Goal: Task Accomplishment & Management: Use online tool/utility

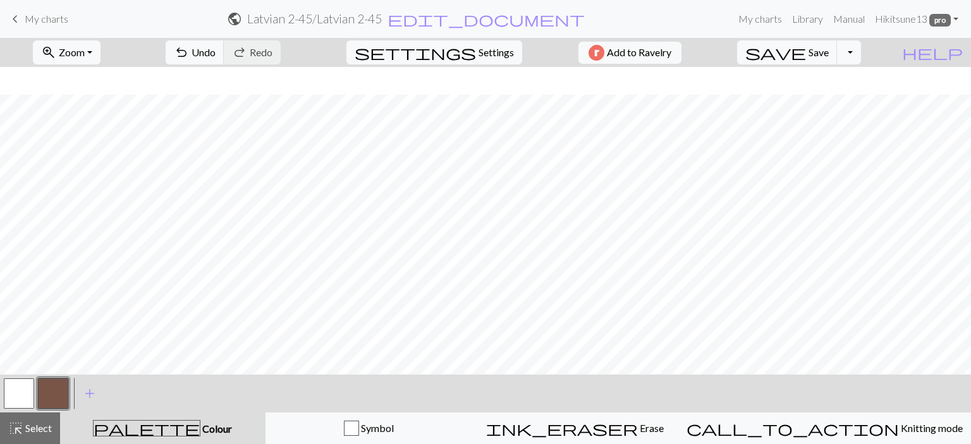
scroll to position [137, 0]
click at [216, 58] on span "Undo" at bounding box center [204, 52] width 24 height 12
drag, startPoint x: 338, startPoint y: 52, endPoint x: 326, endPoint y: 52, distance: 11.4
click at [290, 52] on div "undo Undo Undo redo Redo Redo" at bounding box center [223, 52] width 134 height 29
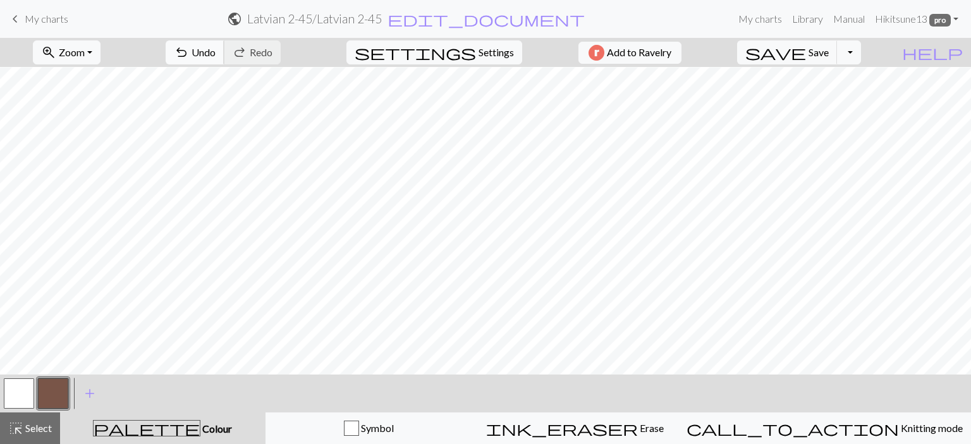
click at [224, 51] on button "undo Undo Undo" at bounding box center [195, 52] width 59 height 24
drag, startPoint x: 21, startPoint y: 398, endPoint x: 40, endPoint y: 377, distance: 28.6
click at [21, 396] on button "button" at bounding box center [19, 394] width 30 height 30
drag, startPoint x: 44, startPoint y: 385, endPoint x: 58, endPoint y: 370, distance: 21.0
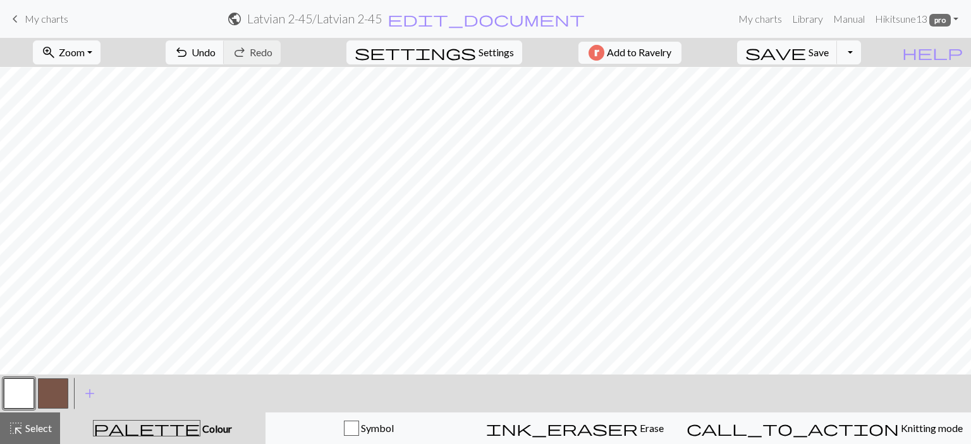
click at [44, 384] on button "button" at bounding box center [53, 394] width 30 height 30
click at [216, 47] on span "Undo" at bounding box center [204, 52] width 24 height 12
click at [216, 50] on span "Undo" at bounding box center [204, 52] width 24 height 12
click at [189, 52] on span "undo" at bounding box center [181, 53] width 15 height 18
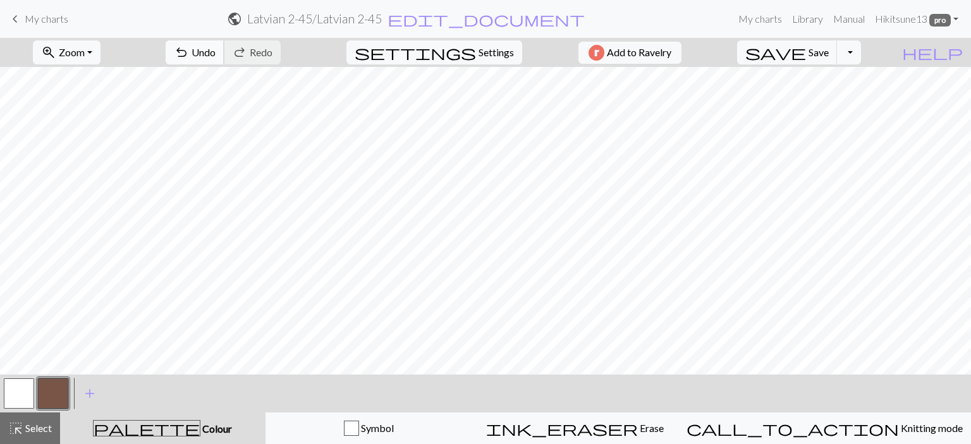
click at [224, 50] on button "undo Undo Undo" at bounding box center [195, 52] width 59 height 24
click at [216, 55] on span "Undo" at bounding box center [204, 52] width 24 height 12
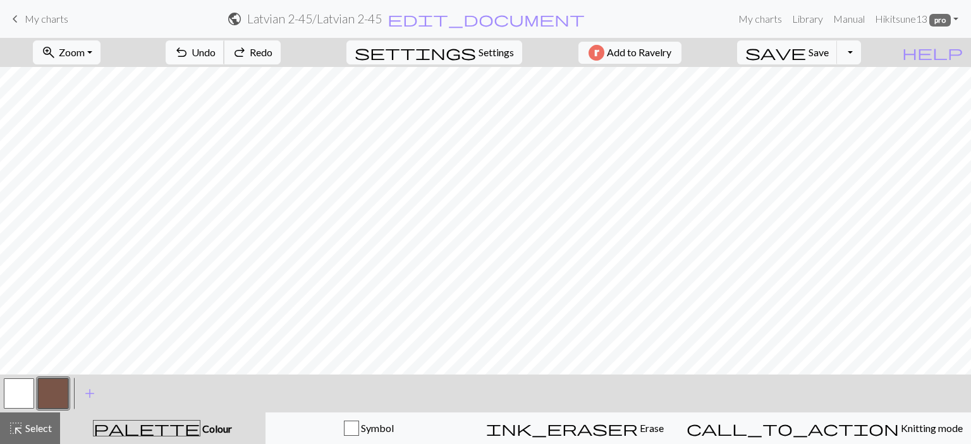
click at [216, 55] on span "Undo" at bounding box center [204, 52] width 24 height 12
click at [21, 387] on button "button" at bounding box center [19, 394] width 30 height 30
click at [52, 386] on button "button" at bounding box center [53, 394] width 30 height 30
click at [829, 56] on span "Save" at bounding box center [818, 52] width 20 height 12
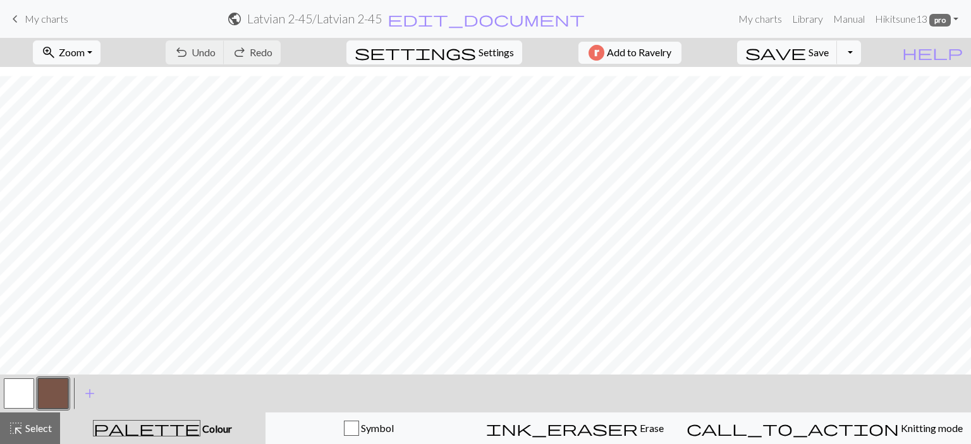
click at [16, 20] on span "keyboard_arrow_left" at bounding box center [15, 19] width 15 height 18
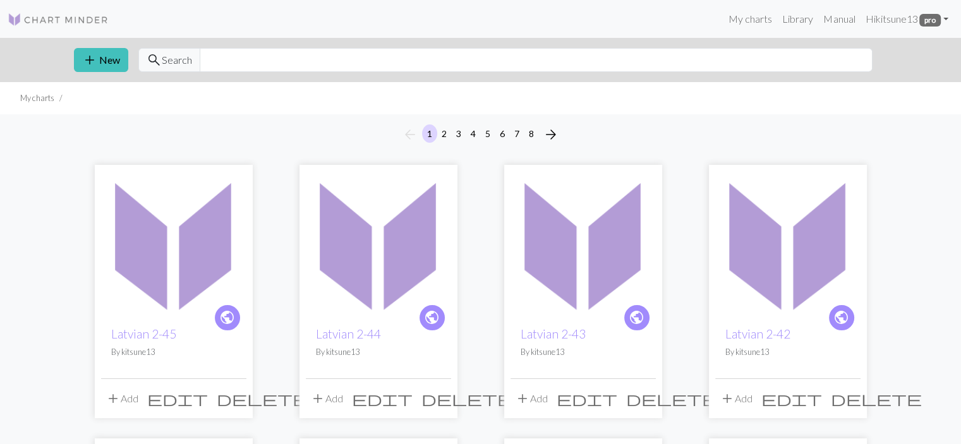
click at [217, 260] on img at bounding box center [173, 243] width 145 height 145
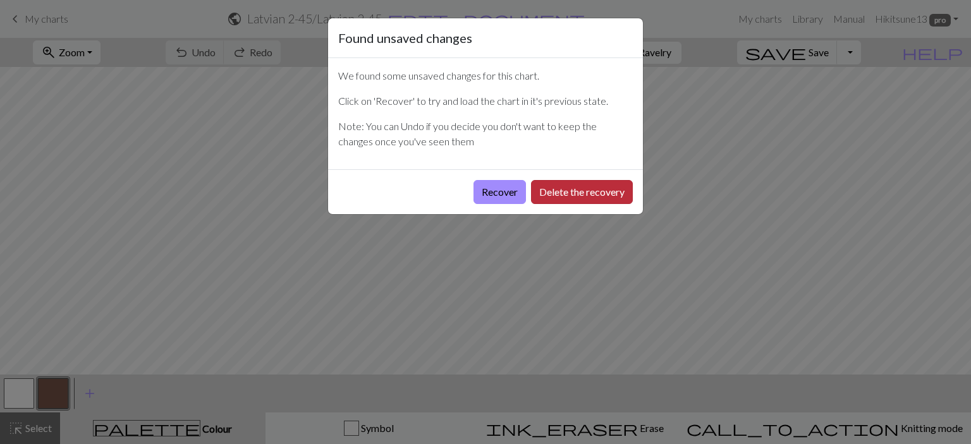
click at [619, 192] on button "Delete the recovery" at bounding box center [582, 192] width 102 height 24
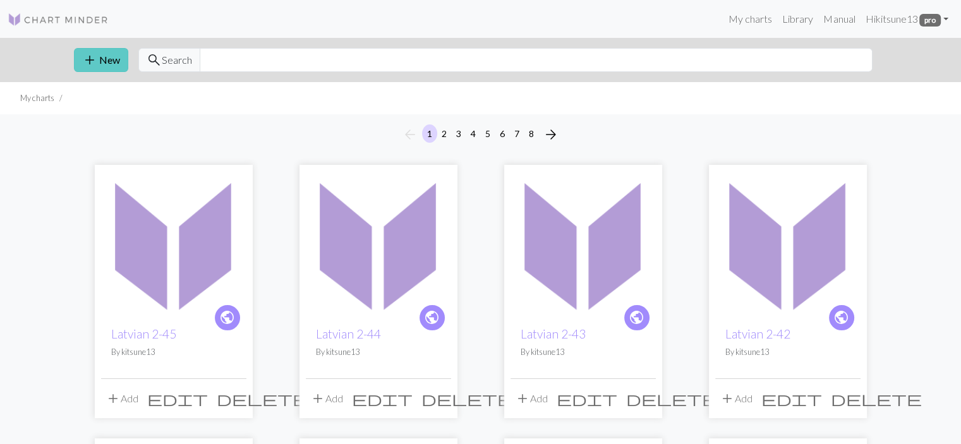
click at [113, 60] on button "add New" at bounding box center [101, 60] width 54 height 24
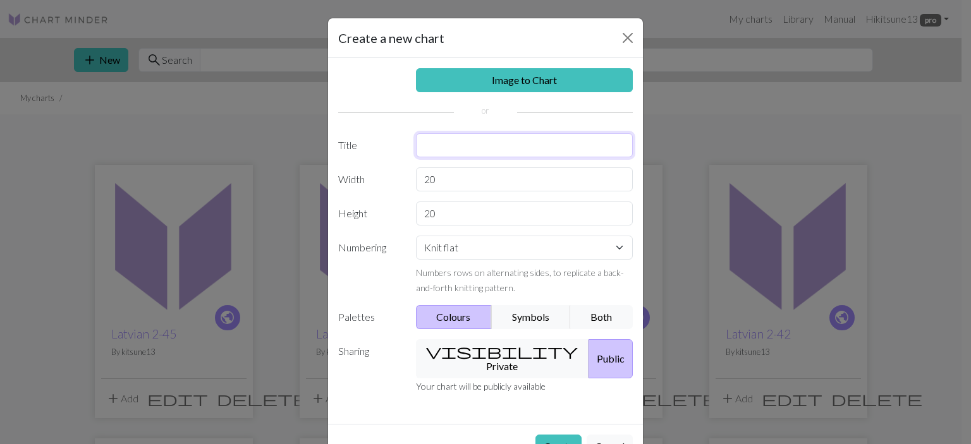
click at [420, 150] on input "text" at bounding box center [524, 145] width 217 height 24
type input "l"
type input "Latvian 2-46"
type input "30"
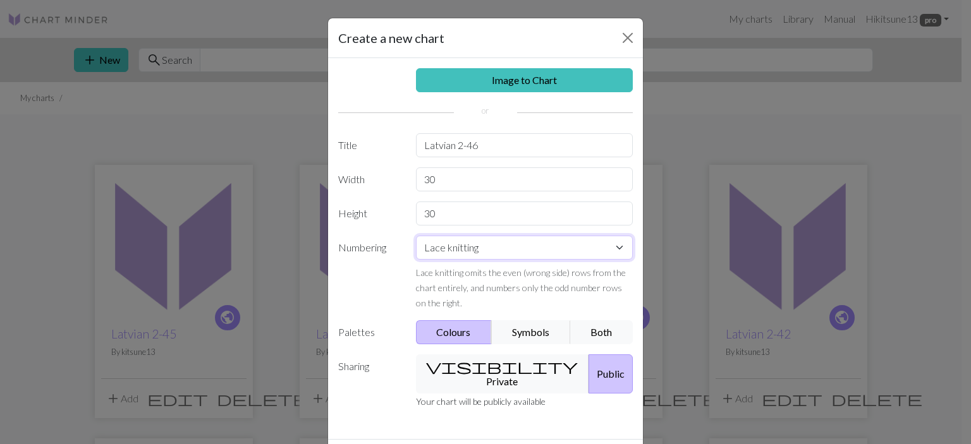
select select "round"
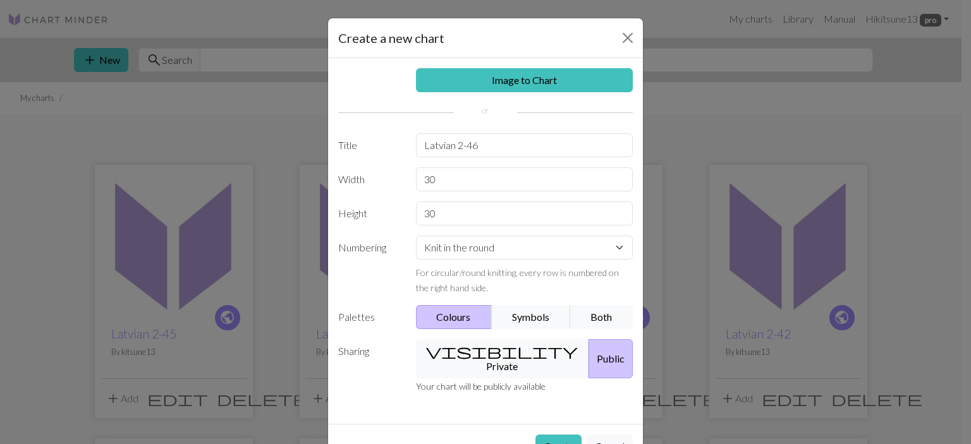
click at [535, 435] on button "Create" at bounding box center [558, 447] width 46 height 24
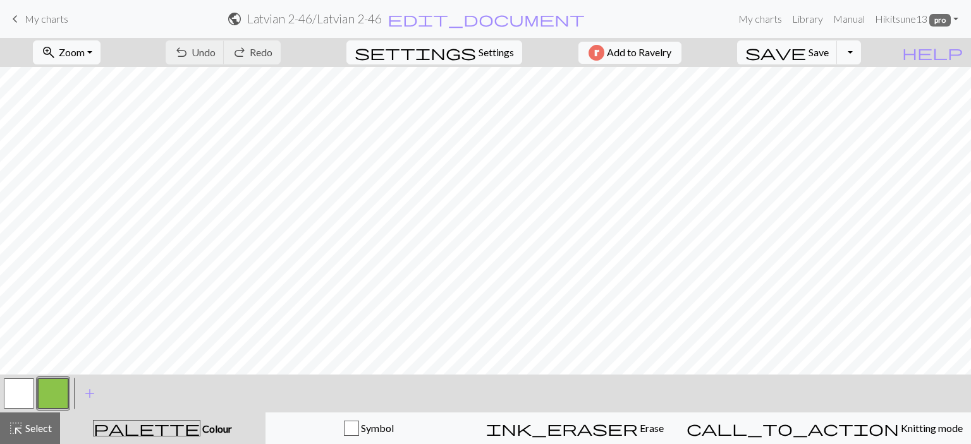
click at [44, 389] on button "button" at bounding box center [53, 394] width 30 height 30
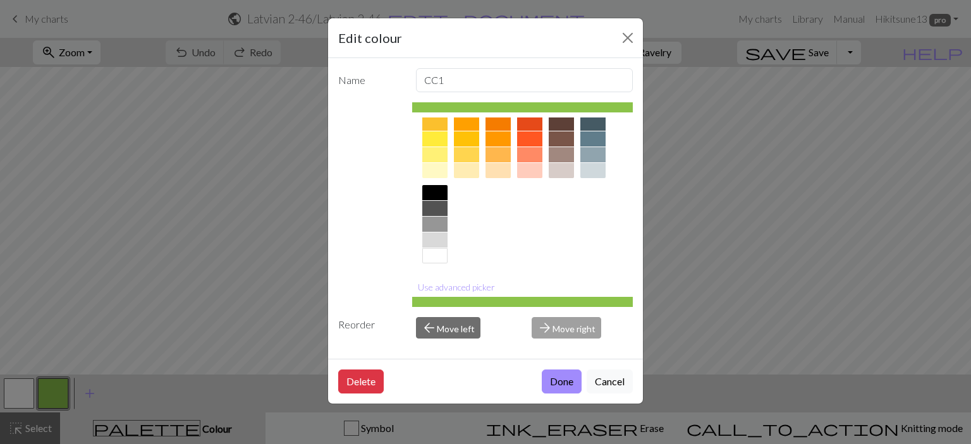
scroll to position [72, 0]
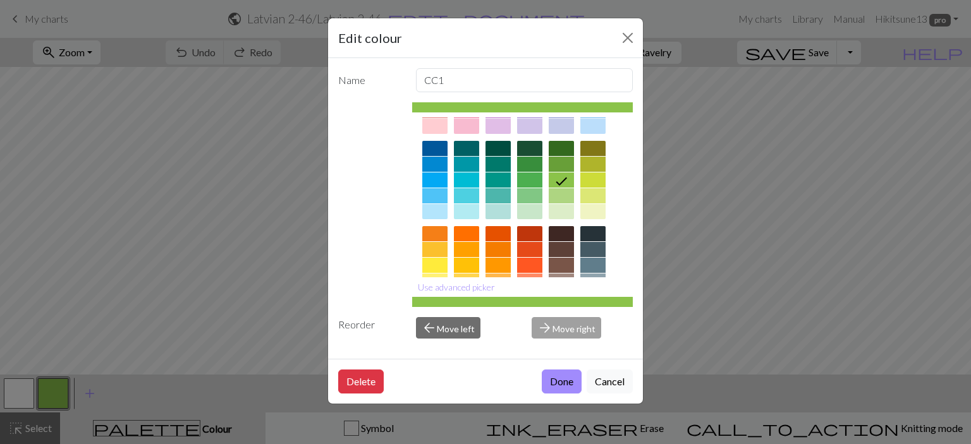
click at [559, 265] on div at bounding box center [561, 265] width 25 height 15
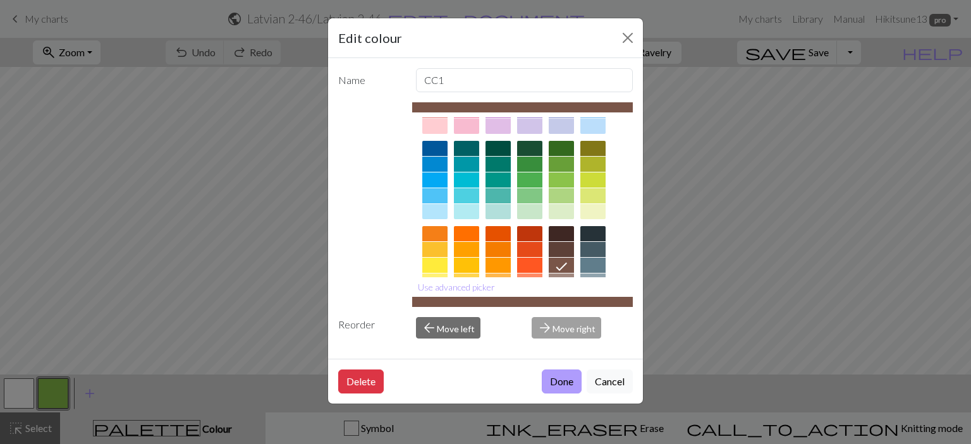
click at [553, 379] on button "Done" at bounding box center [562, 382] width 40 height 24
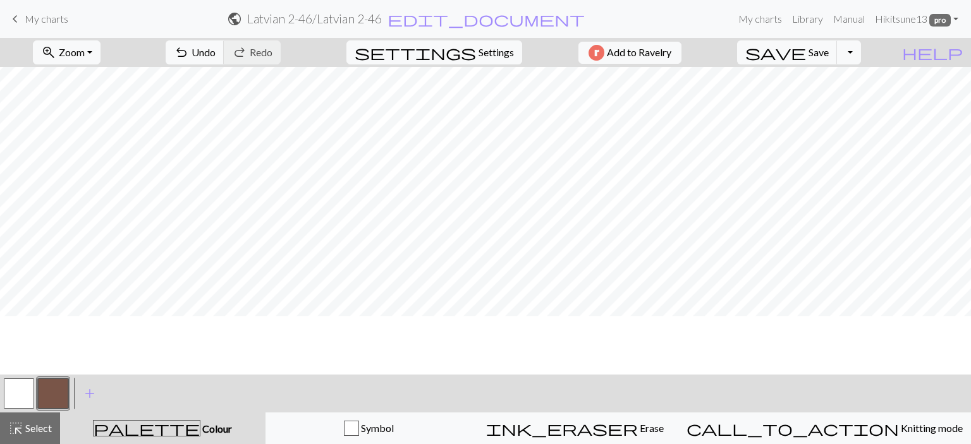
scroll to position [0, 0]
click at [30, 427] on span "Select" at bounding box center [37, 428] width 28 height 12
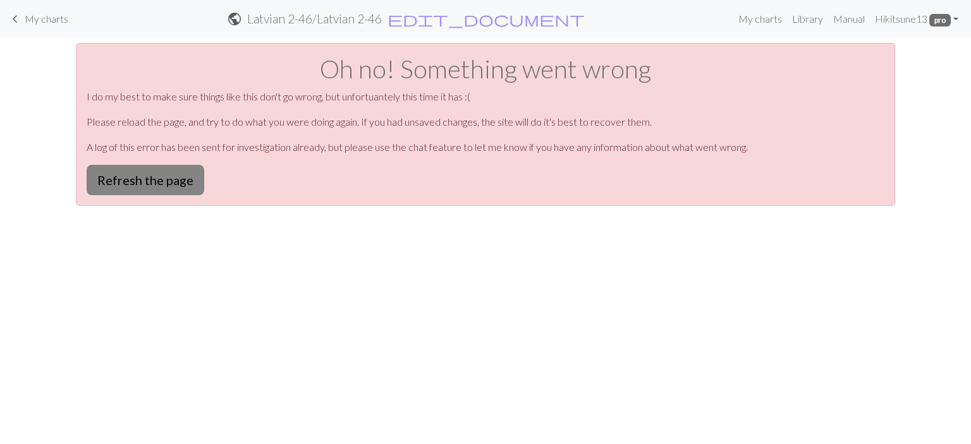
click at [160, 180] on button "Refresh the page" at bounding box center [146, 180] width 118 height 30
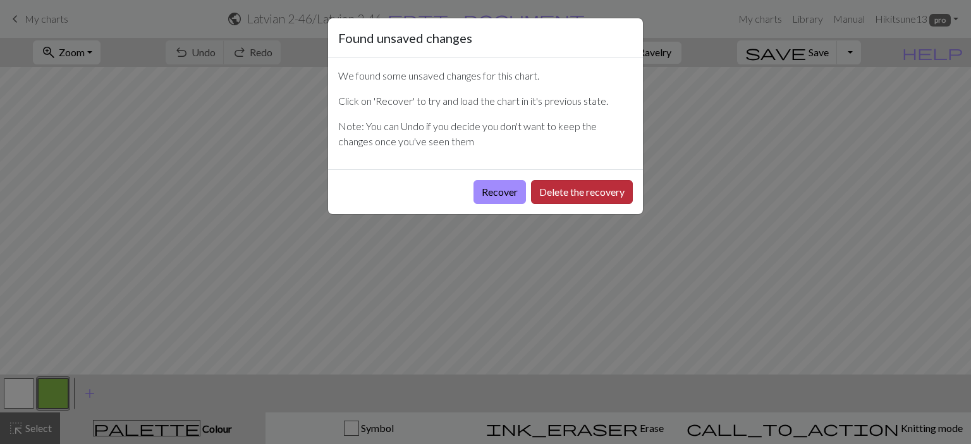
click at [592, 194] on button "Delete the recovery" at bounding box center [582, 192] width 102 height 24
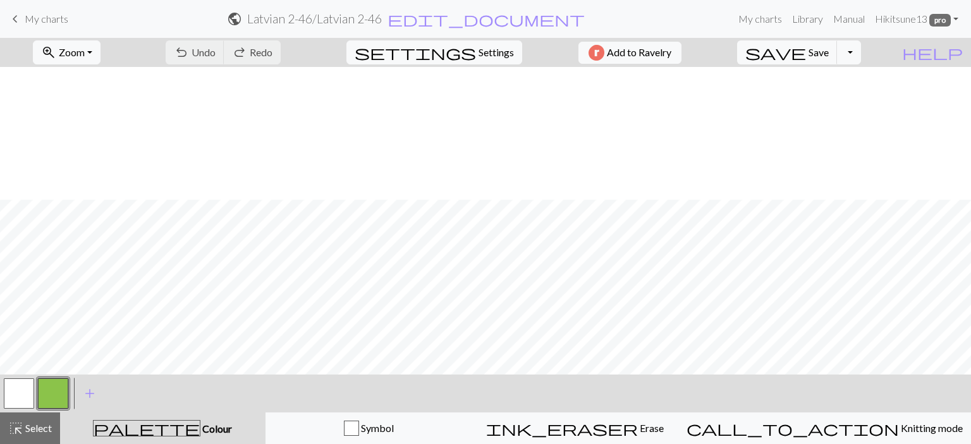
scroll to position [137, 0]
click at [48, 383] on button "button" at bounding box center [53, 394] width 30 height 30
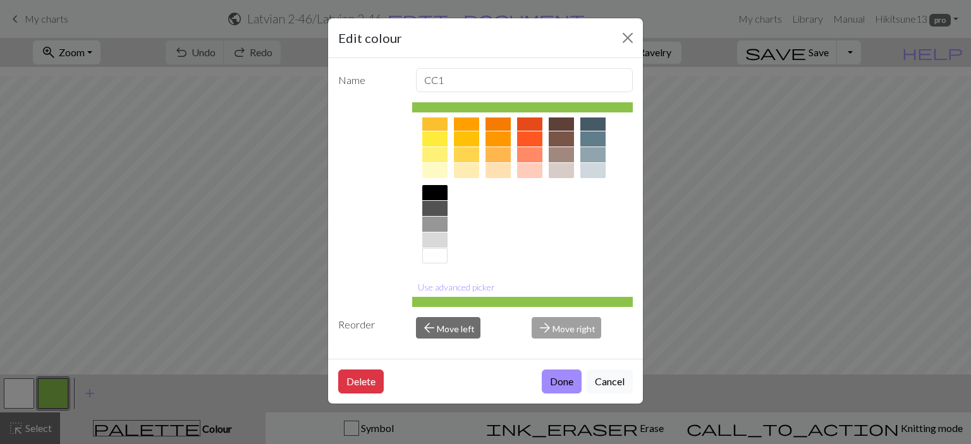
scroll to position [135, 0]
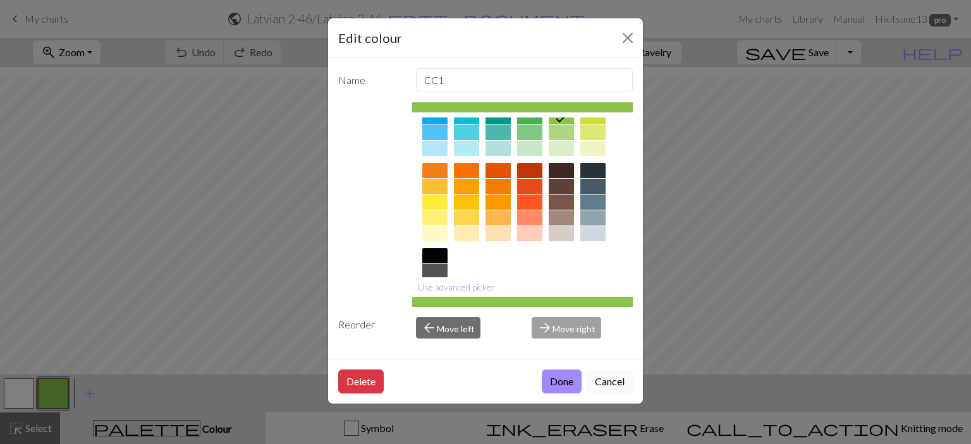
click at [563, 203] on div at bounding box center [561, 202] width 25 height 15
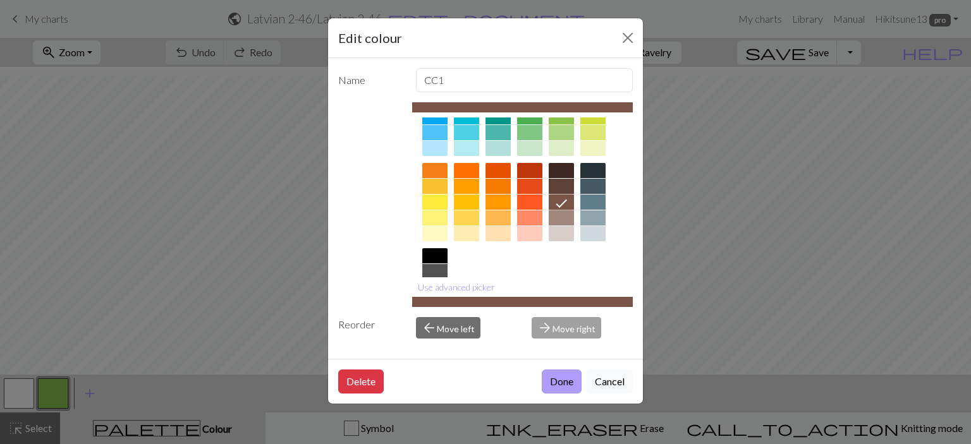
click at [563, 381] on button "Done" at bounding box center [562, 382] width 40 height 24
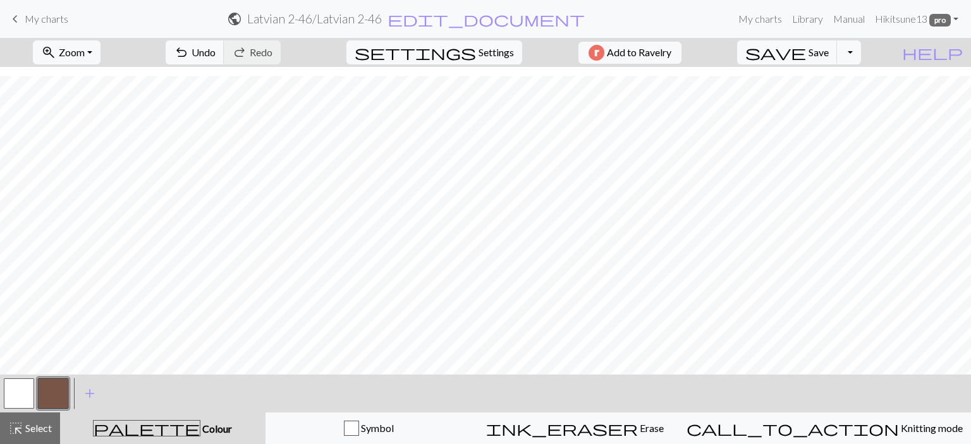
drag, startPoint x: 11, startPoint y: 381, endPoint x: 50, endPoint y: 366, distance: 42.0
click at [13, 380] on button "button" at bounding box center [19, 394] width 30 height 30
drag, startPoint x: 56, startPoint y: 389, endPoint x: 69, endPoint y: 374, distance: 20.2
click at [56, 389] on button "button" at bounding box center [53, 394] width 30 height 30
click at [33, 430] on span "Select" at bounding box center [37, 428] width 28 height 12
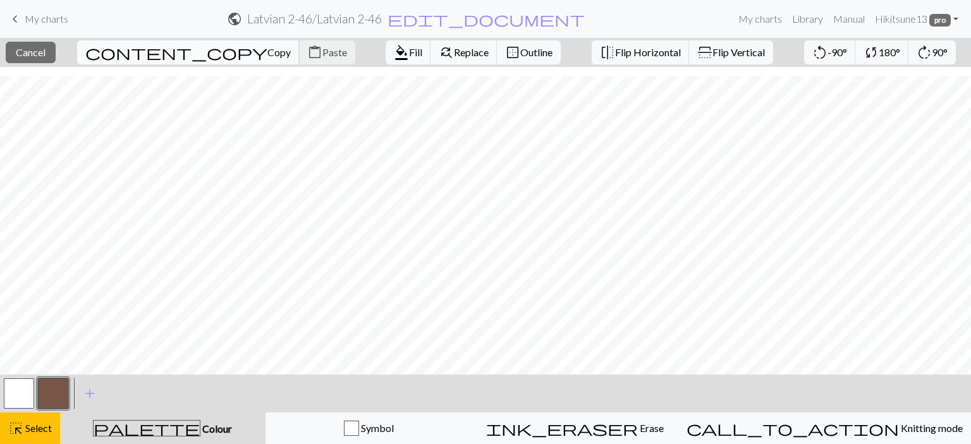
click at [267, 48] on span "Copy" at bounding box center [278, 52] width 23 height 12
click at [322, 55] on span "Paste" at bounding box center [334, 52] width 25 height 12
click at [58, 394] on button "button" at bounding box center [53, 394] width 30 height 30
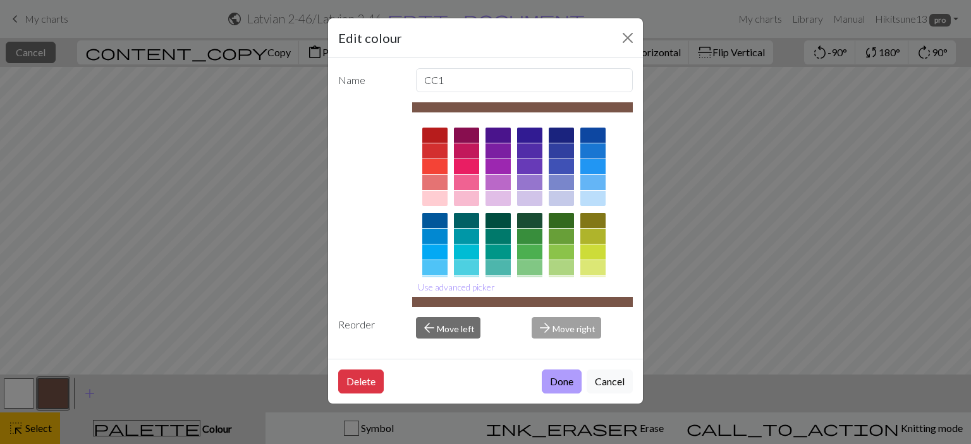
click at [545, 383] on button "Done" at bounding box center [562, 382] width 40 height 24
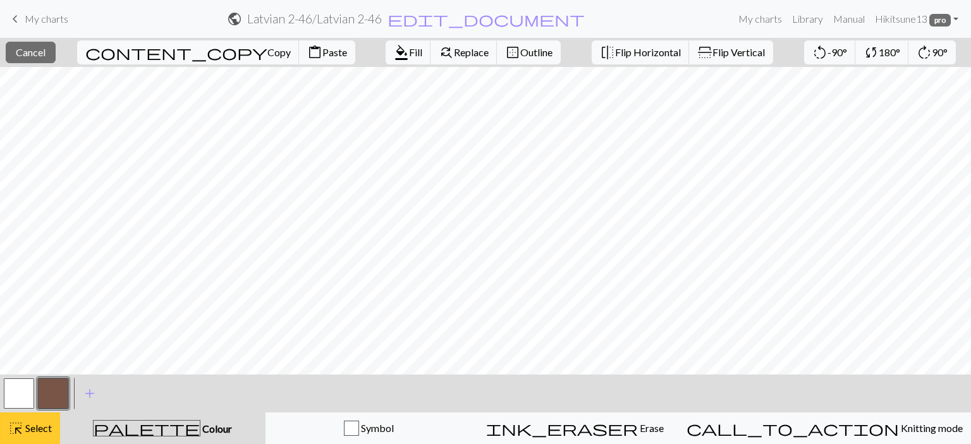
click at [35, 423] on span "Select" at bounding box center [37, 428] width 28 height 12
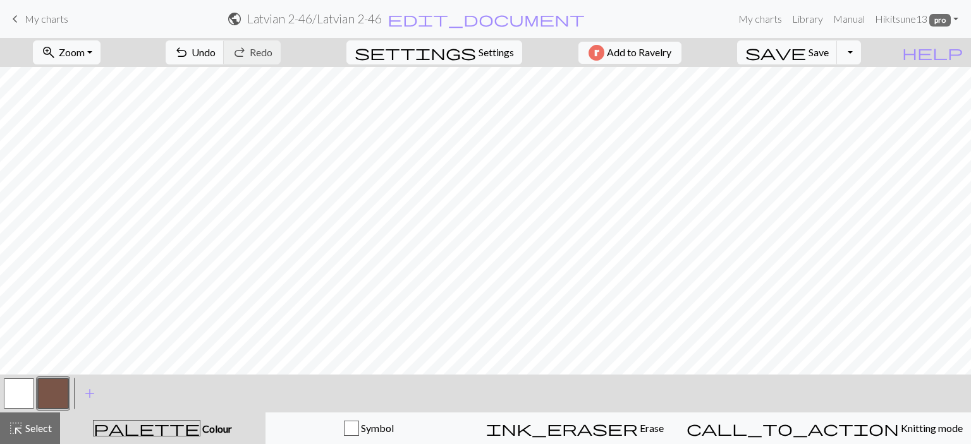
drag, startPoint x: 17, startPoint y: 391, endPoint x: 35, endPoint y: 368, distance: 29.2
click at [18, 391] on button "button" at bounding box center [19, 394] width 30 height 30
drag, startPoint x: 60, startPoint y: 388, endPoint x: 85, endPoint y: 368, distance: 32.4
click at [60, 387] on button "button" at bounding box center [53, 394] width 30 height 30
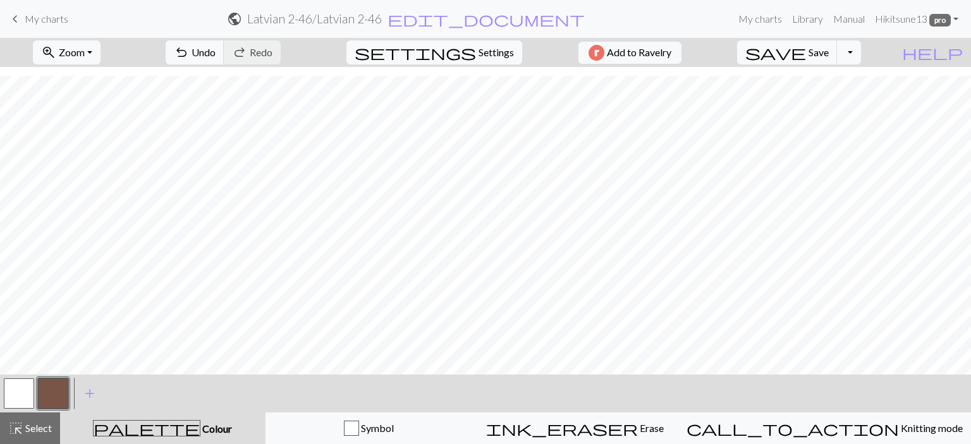
drag, startPoint x: 30, startPoint y: 427, endPoint x: 59, endPoint y: 409, distance: 34.6
click at [30, 427] on span "Select" at bounding box center [37, 428] width 28 height 12
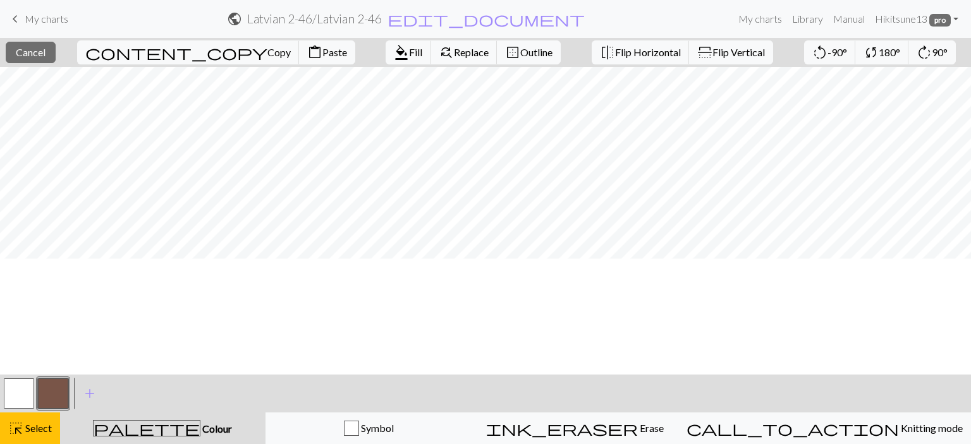
scroll to position [0, 0]
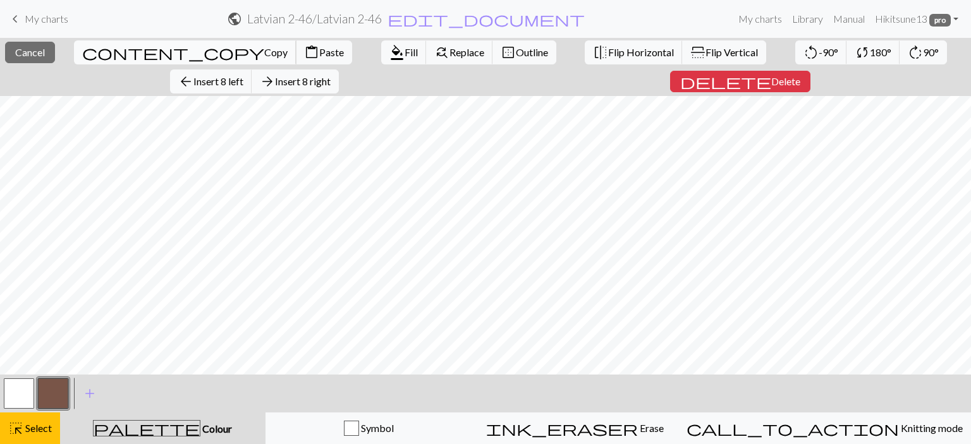
click at [264, 52] on span "Copy" at bounding box center [275, 52] width 23 height 12
click at [319, 46] on span "Paste" at bounding box center [331, 52] width 25 height 12
drag, startPoint x: 155, startPoint y: 51, endPoint x: 169, endPoint y: 62, distance: 17.6
click at [319, 52] on span "Paste" at bounding box center [331, 52] width 25 height 12
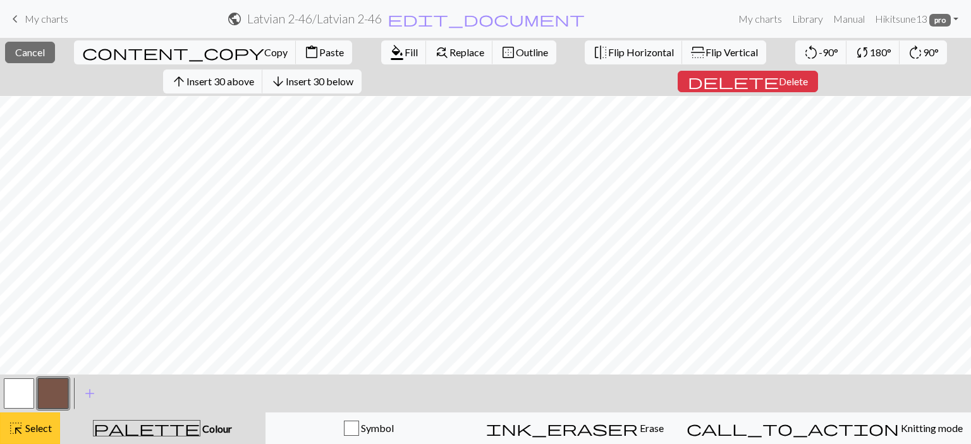
click at [19, 424] on span "highlight_alt" at bounding box center [15, 429] width 15 height 18
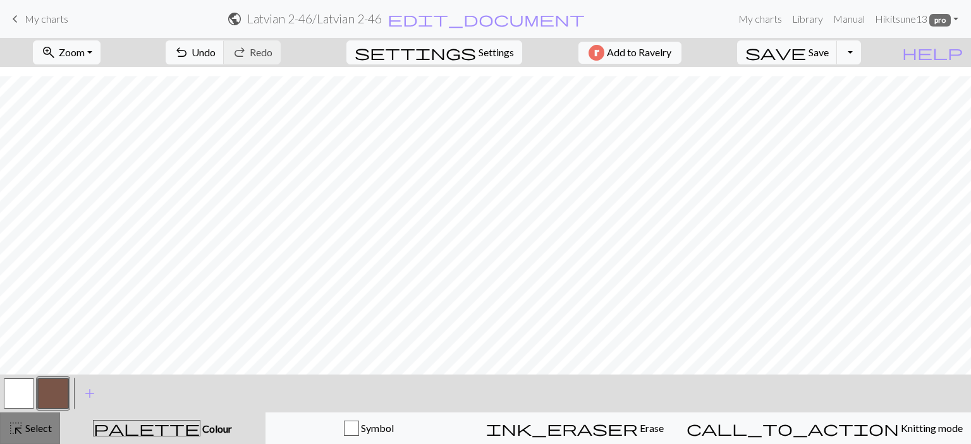
click at [19, 429] on span "highlight_alt" at bounding box center [15, 429] width 15 height 18
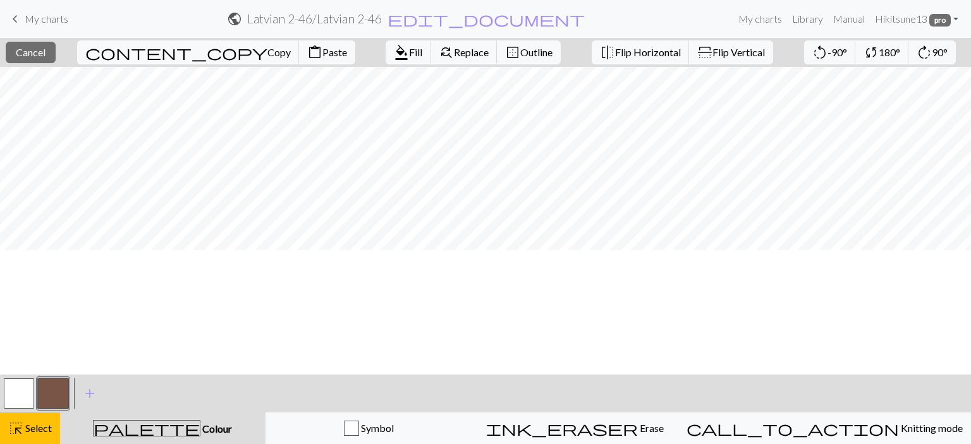
scroll to position [0, 0]
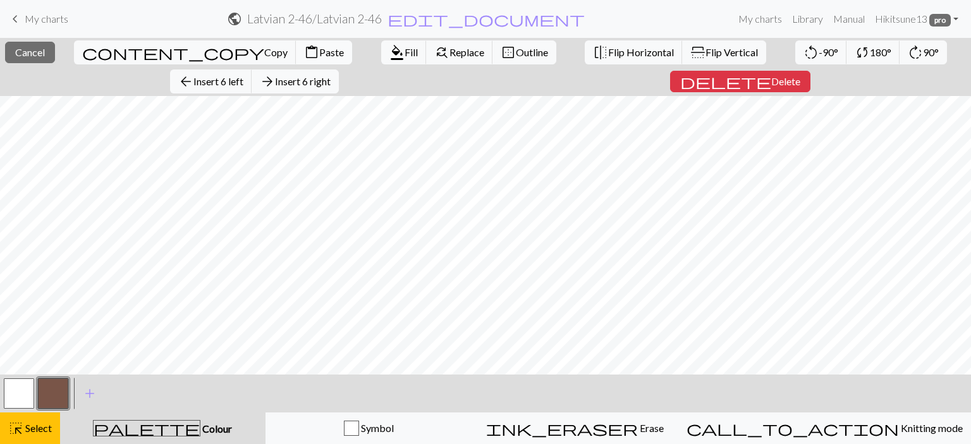
click at [319, 47] on span "Paste" at bounding box center [331, 52] width 25 height 12
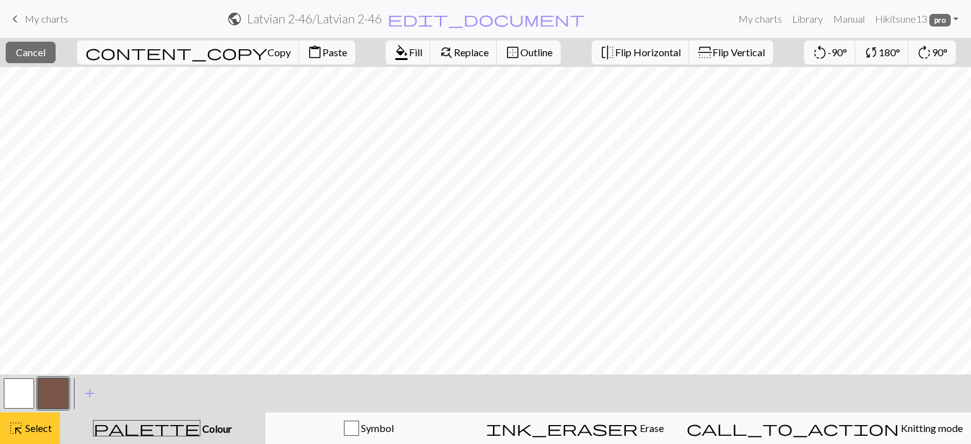
click at [16, 433] on span "highlight_alt" at bounding box center [15, 429] width 15 height 18
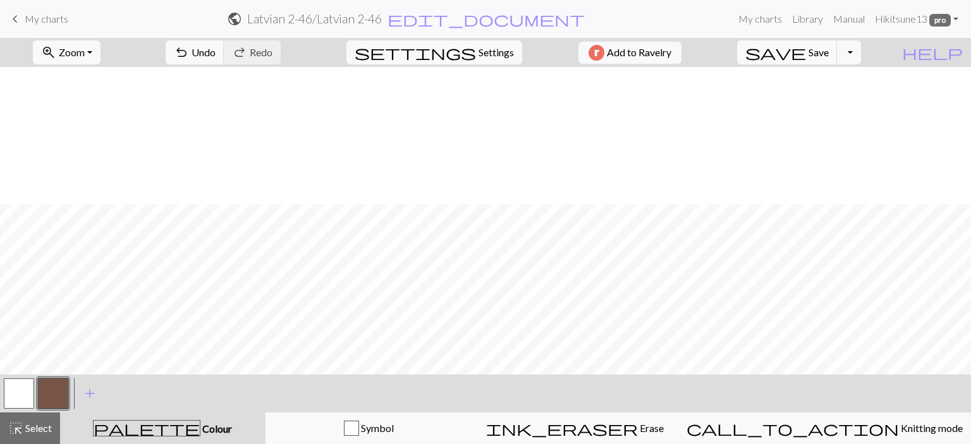
scroll to position [137, 0]
click at [829, 47] on span "Save" at bounding box center [818, 52] width 20 height 12
click at [15, 19] on span "keyboard_arrow_left" at bounding box center [15, 19] width 15 height 18
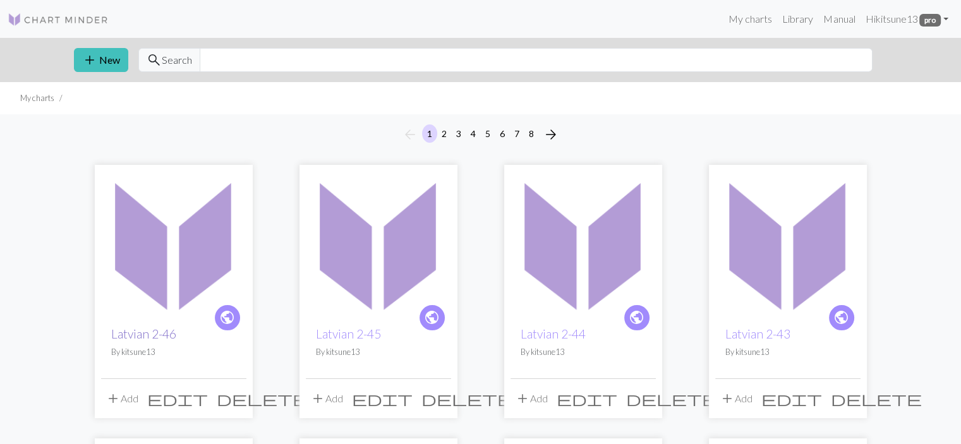
click at [147, 333] on link "Latvian 2-46" at bounding box center [143, 334] width 65 height 15
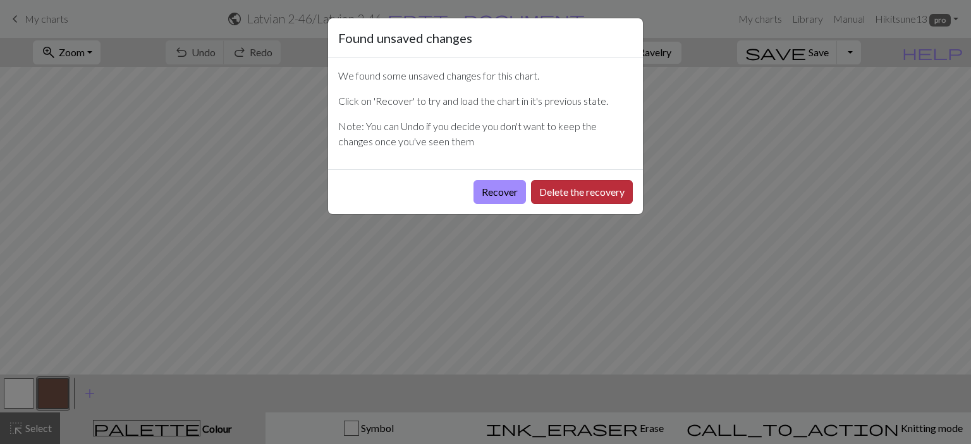
click at [575, 189] on button "Delete the recovery" at bounding box center [582, 192] width 102 height 24
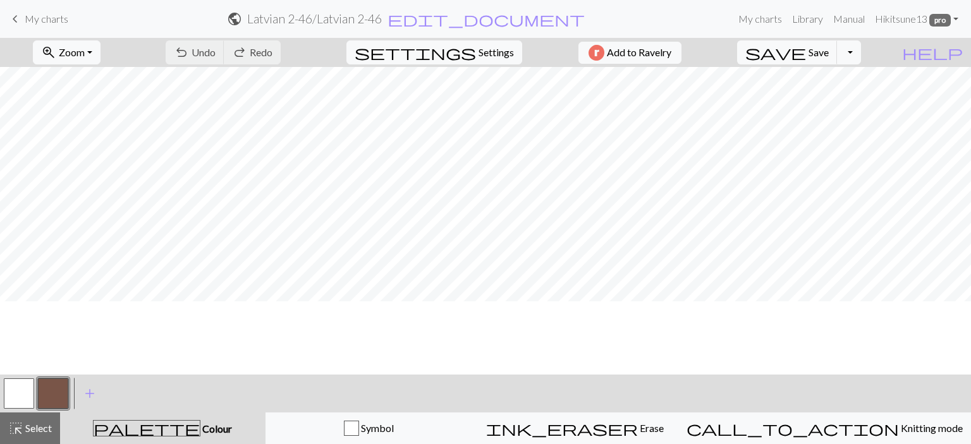
scroll to position [137, 0]
click at [23, 15] on link "keyboard_arrow_left My charts" at bounding box center [38, 18] width 61 height 21
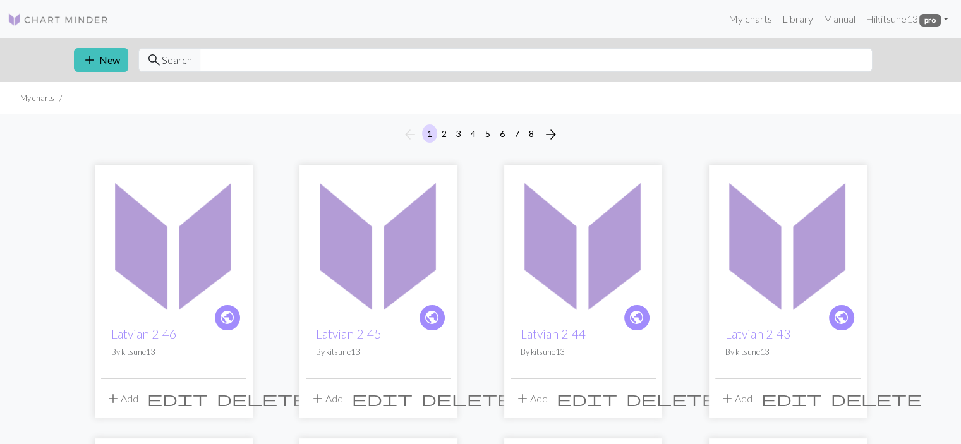
click at [377, 226] on img at bounding box center [378, 243] width 145 height 145
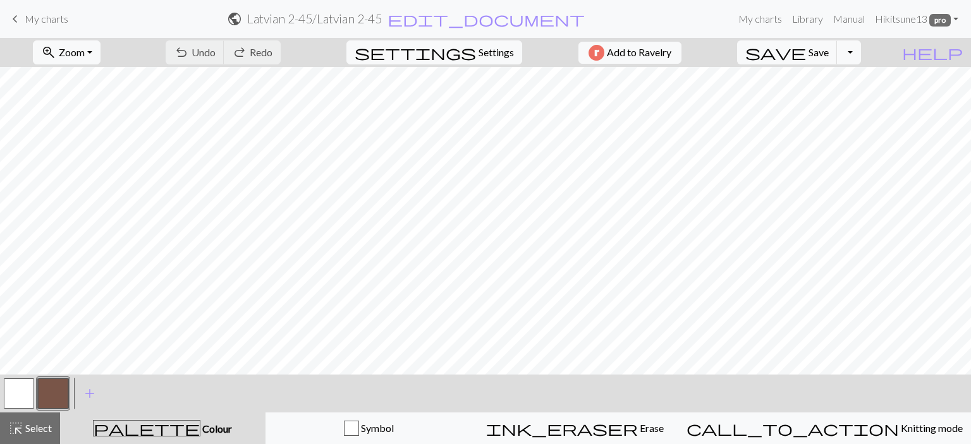
click at [37, 18] on span "My charts" at bounding box center [47, 19] width 44 height 12
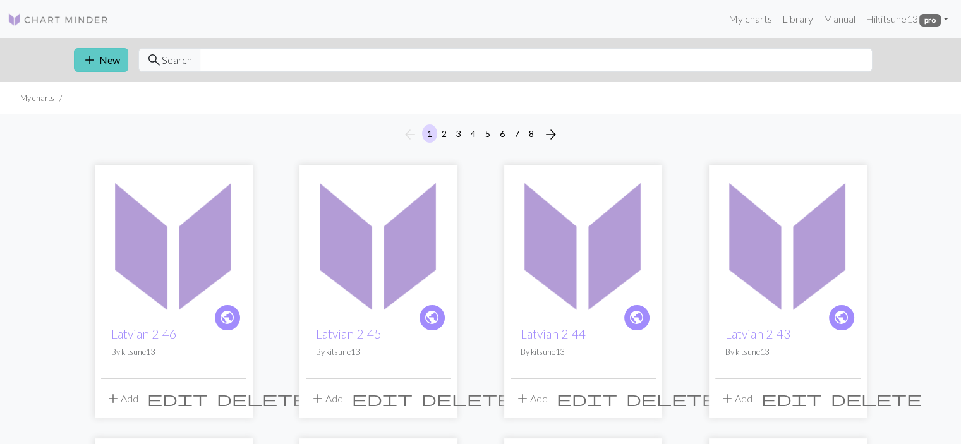
click at [94, 56] on span "add" at bounding box center [89, 60] width 15 height 18
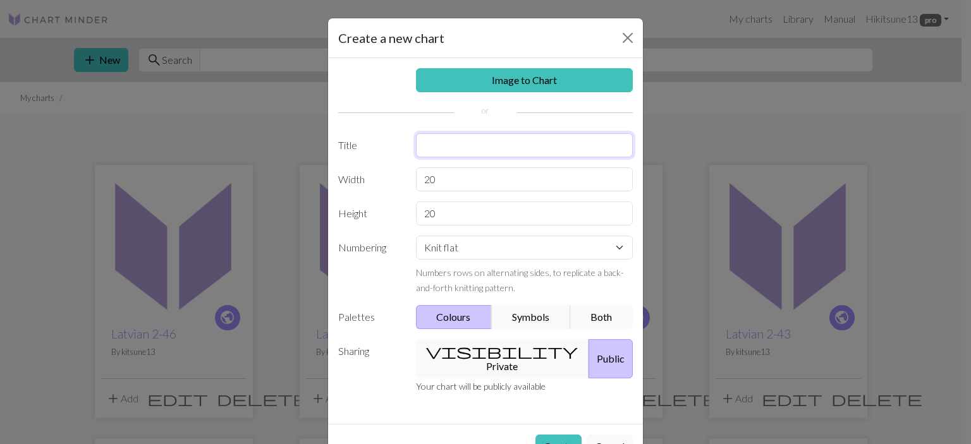
click at [449, 154] on input "text" at bounding box center [524, 145] width 217 height 24
type input "Latvian 2-47"
type input "30"
select select "round"
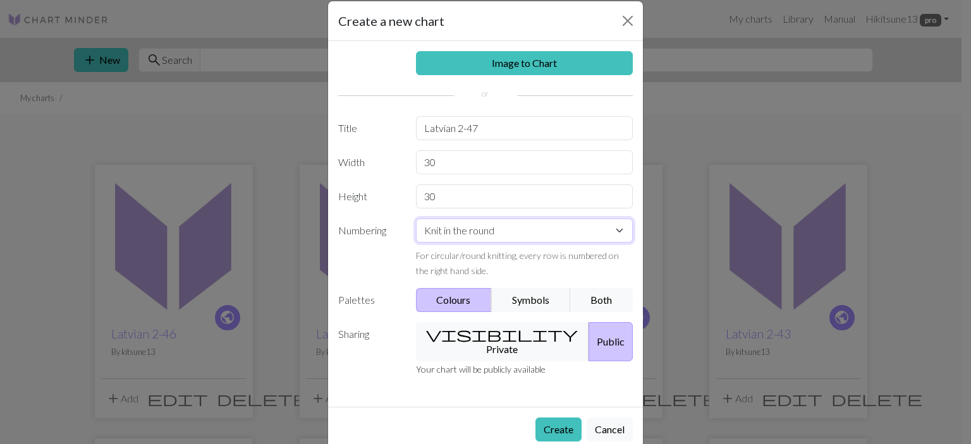
scroll to position [27, 0]
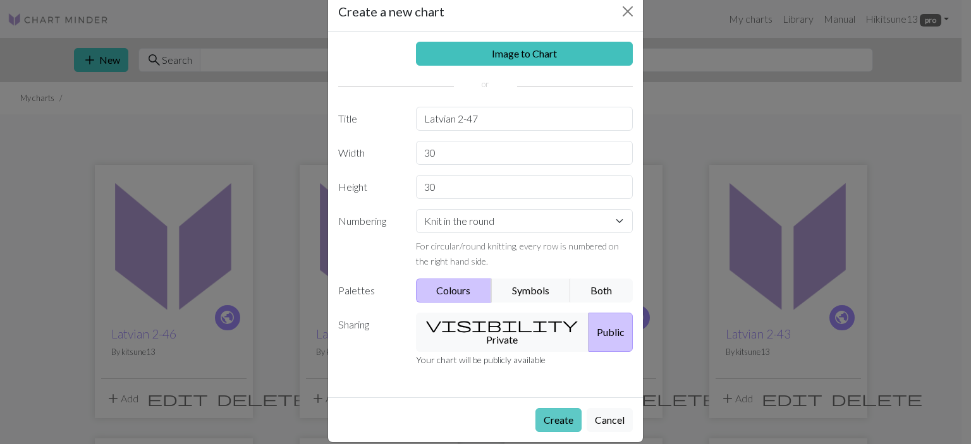
click at [562, 408] on button "Create" at bounding box center [558, 420] width 46 height 24
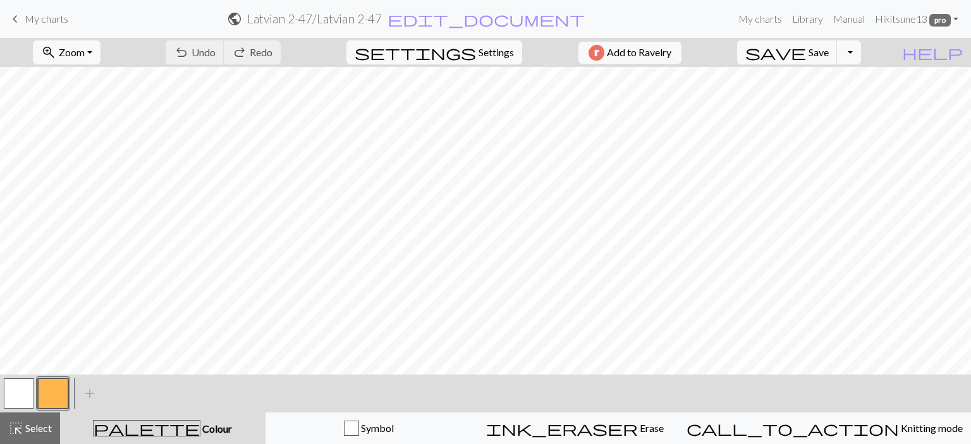
click at [52, 386] on button "button" at bounding box center [53, 394] width 30 height 30
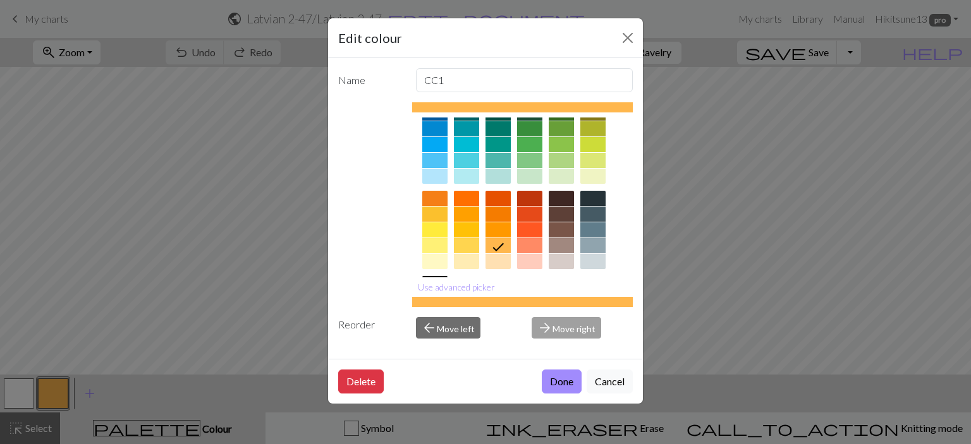
scroll to position [72, 0]
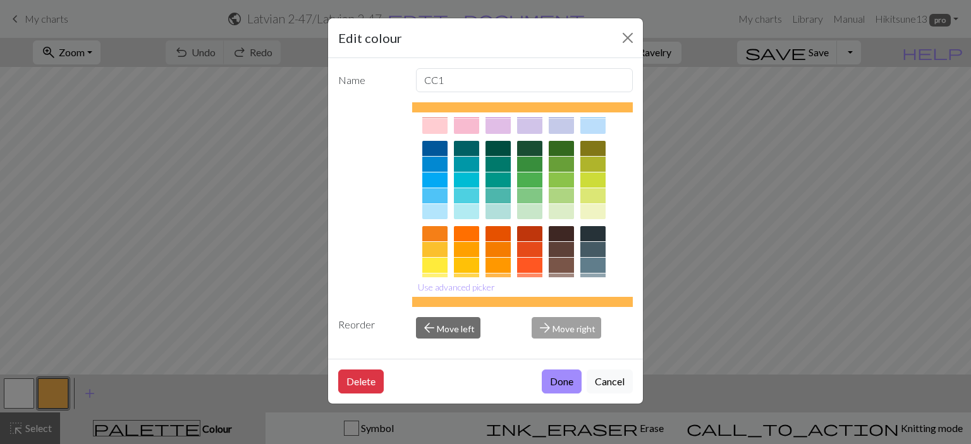
click at [558, 267] on div at bounding box center [561, 265] width 25 height 15
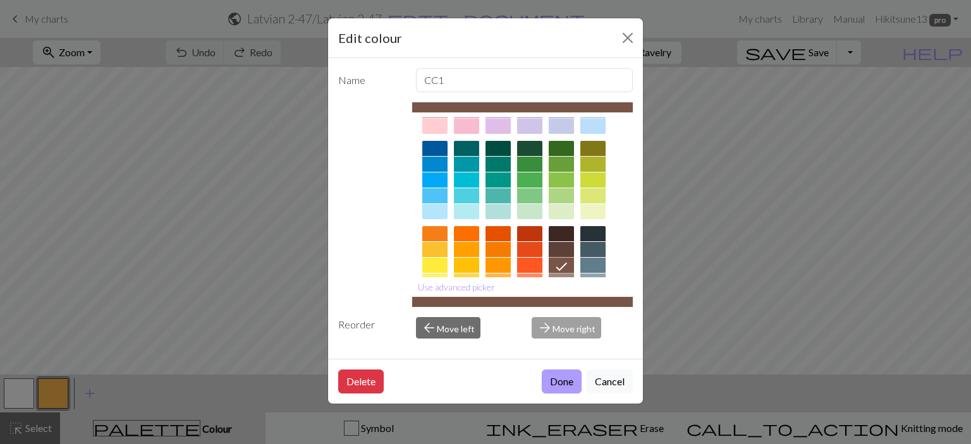
click at [558, 383] on button "Done" at bounding box center [562, 382] width 40 height 24
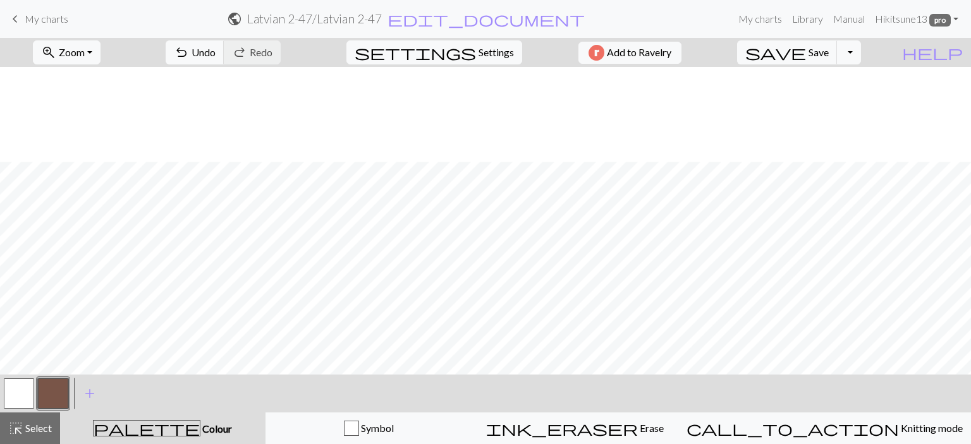
scroll to position [137, 0]
click at [216, 52] on span "Undo" at bounding box center [204, 52] width 24 height 12
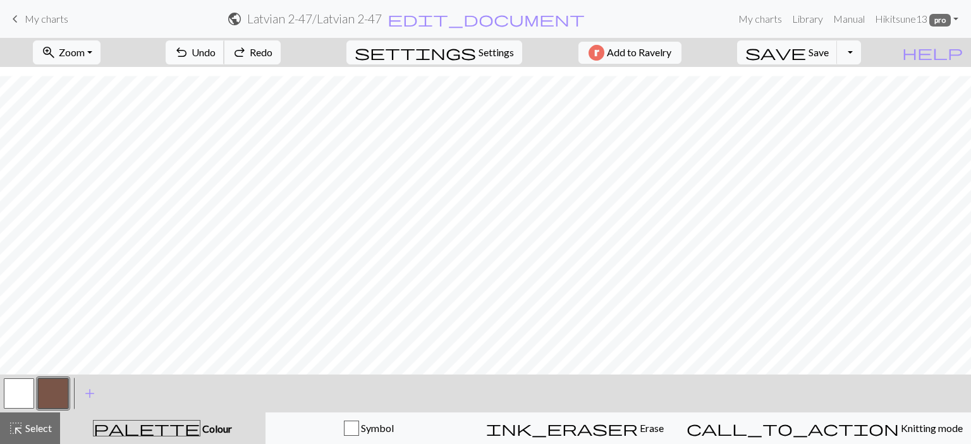
click at [216, 52] on span "Undo" at bounding box center [204, 52] width 24 height 12
click at [189, 50] on span "undo" at bounding box center [181, 53] width 15 height 18
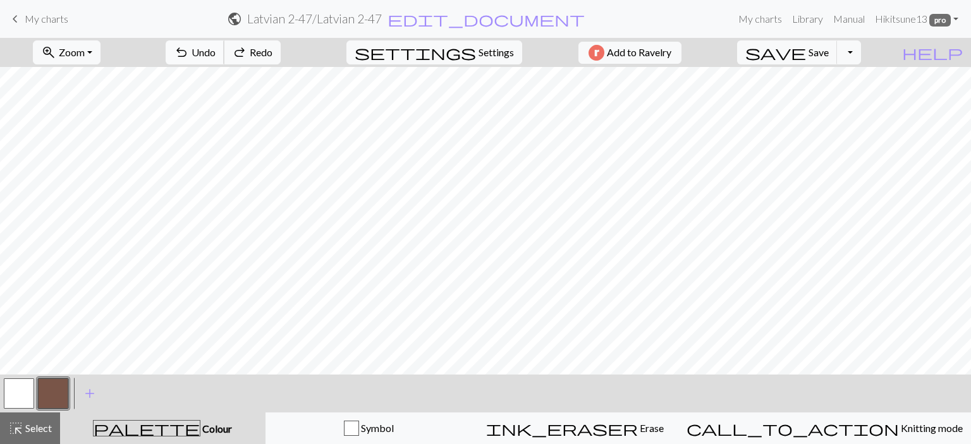
click at [189, 50] on span "undo" at bounding box center [181, 53] width 15 height 18
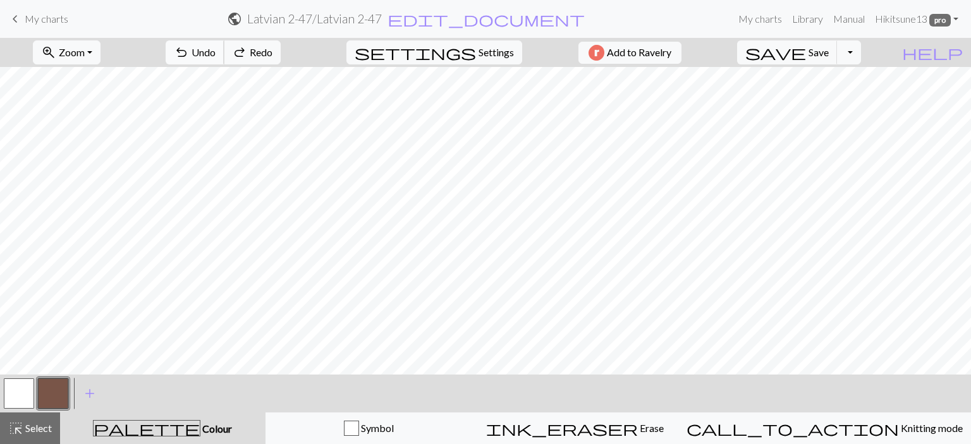
click at [189, 50] on span "undo" at bounding box center [181, 53] width 15 height 18
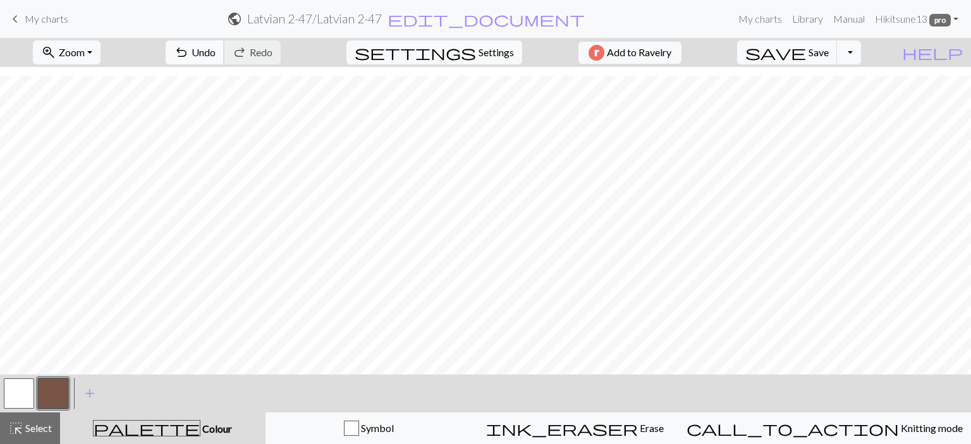
click at [216, 52] on span "Undo" at bounding box center [204, 52] width 24 height 12
click at [224, 42] on button "undo Undo Undo" at bounding box center [195, 52] width 59 height 24
drag, startPoint x: 260, startPoint y: 37, endPoint x: 264, endPoint y: 43, distance: 6.5
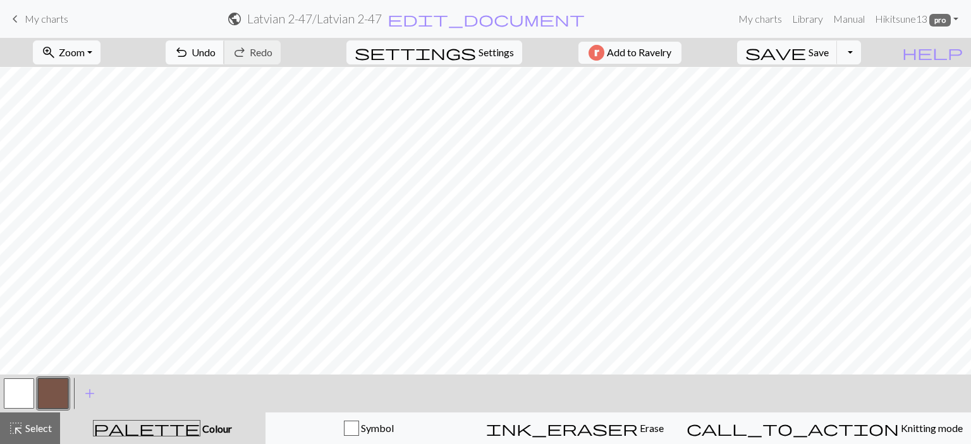
click at [260, 39] on div "undo Undo Undo redo Redo Redo" at bounding box center [223, 52] width 134 height 29
click at [216, 46] on span "Undo" at bounding box center [204, 52] width 24 height 12
click at [34, 427] on span "Select" at bounding box center [37, 428] width 28 height 12
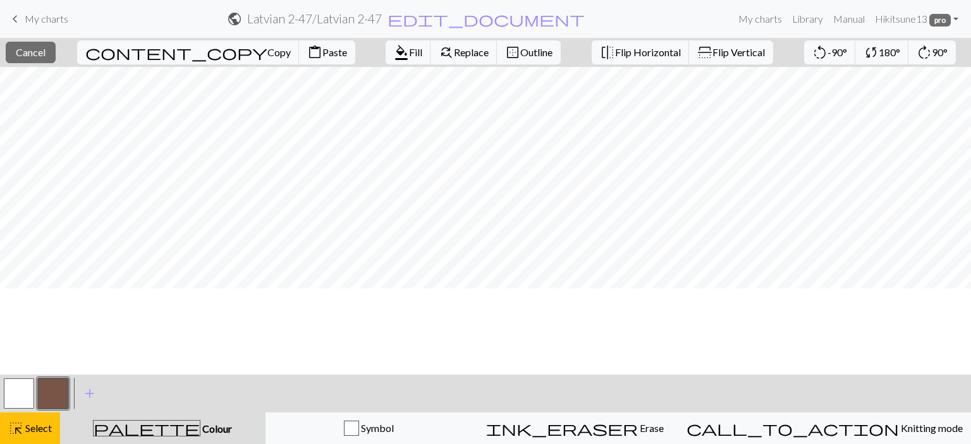
scroll to position [0, 0]
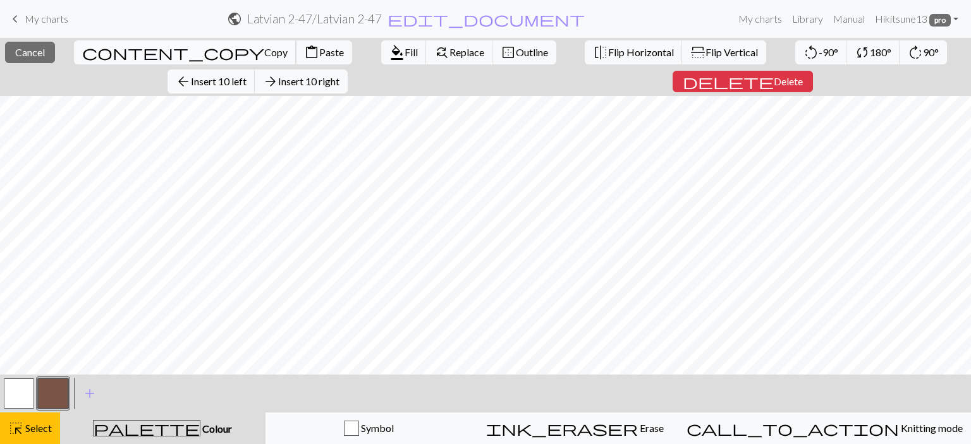
click at [264, 57] on span "Copy" at bounding box center [275, 52] width 23 height 12
click at [264, 51] on span "Copy" at bounding box center [275, 52] width 23 height 12
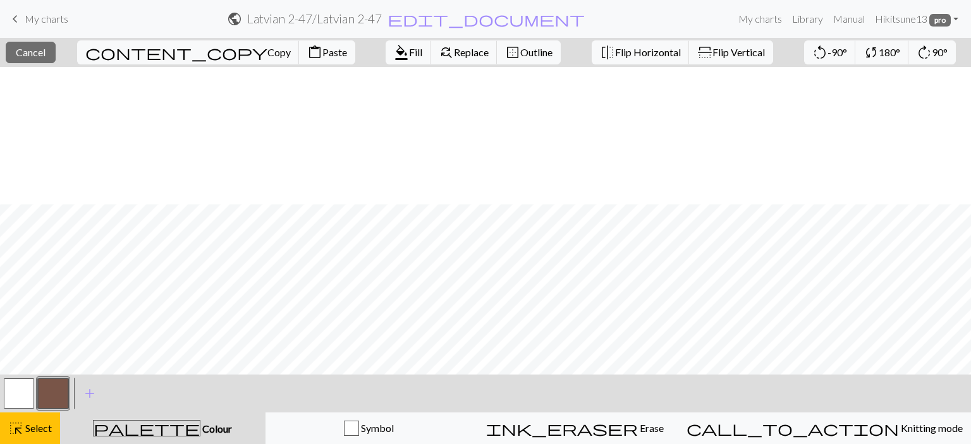
scroll to position [137, 0]
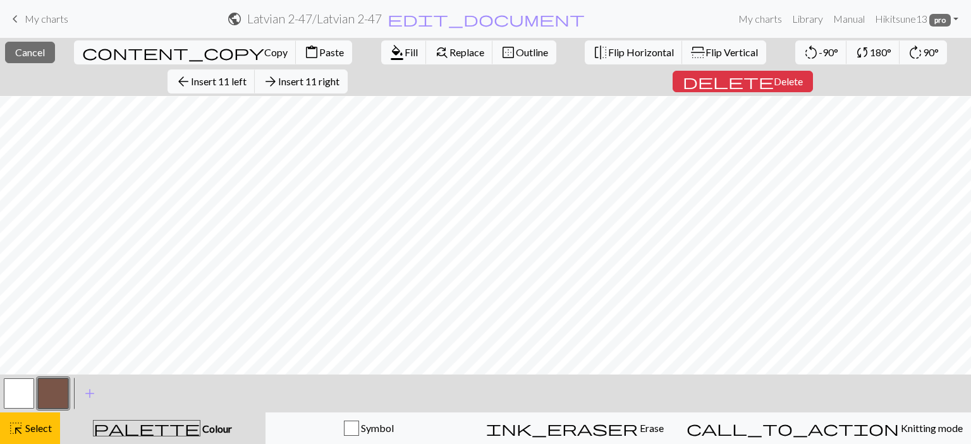
click at [304, 56] on span "content_paste" at bounding box center [311, 53] width 15 height 18
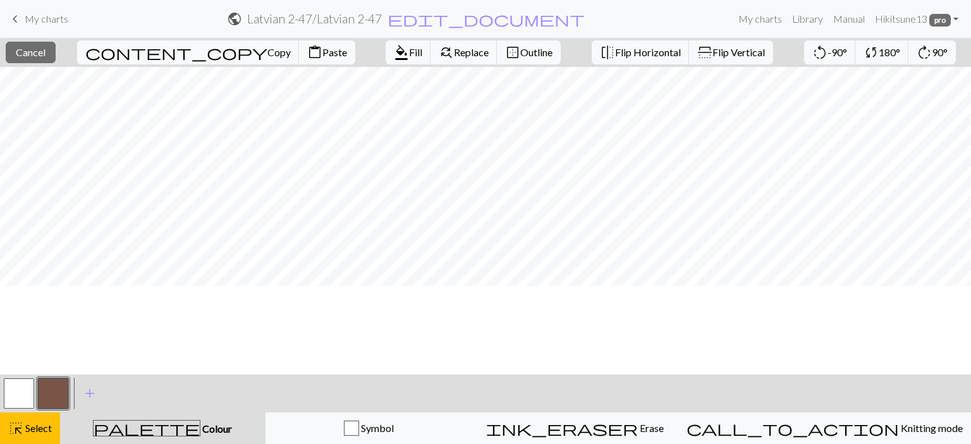
scroll to position [0, 0]
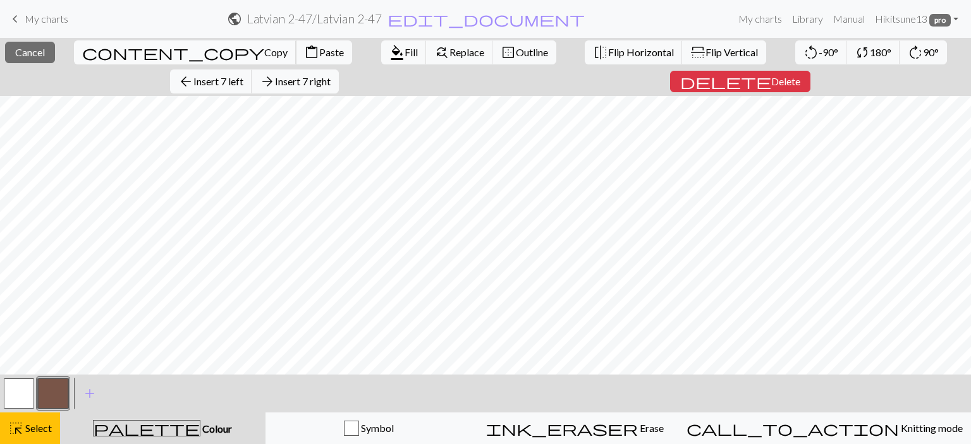
click at [264, 52] on span "Copy" at bounding box center [275, 52] width 23 height 12
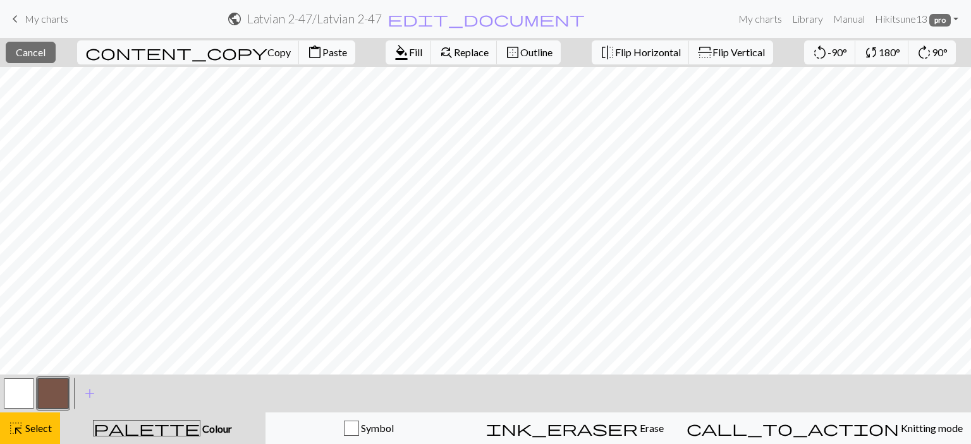
click at [322, 56] on span "Paste" at bounding box center [334, 52] width 25 height 12
drag, startPoint x: 24, startPoint y: 389, endPoint x: 26, endPoint y: 379, distance: 10.3
click at [25, 386] on button "button" at bounding box center [19, 394] width 30 height 30
click at [394, 56] on span "format_color_fill" at bounding box center [401, 53] width 15 height 18
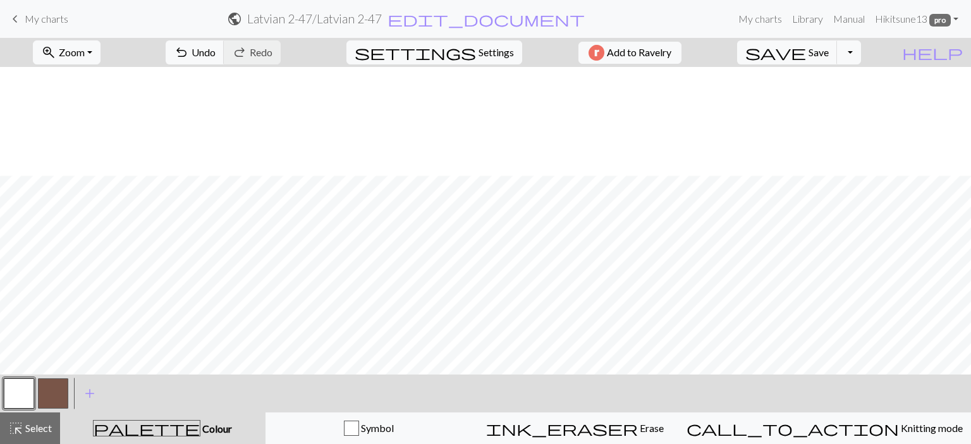
scroll to position [137, 0]
click at [27, 432] on span "Select" at bounding box center [37, 428] width 28 height 12
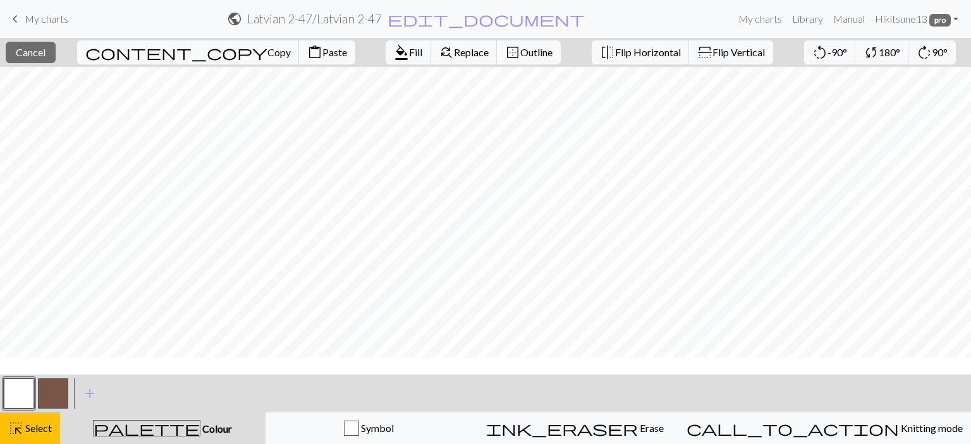
scroll to position [0, 0]
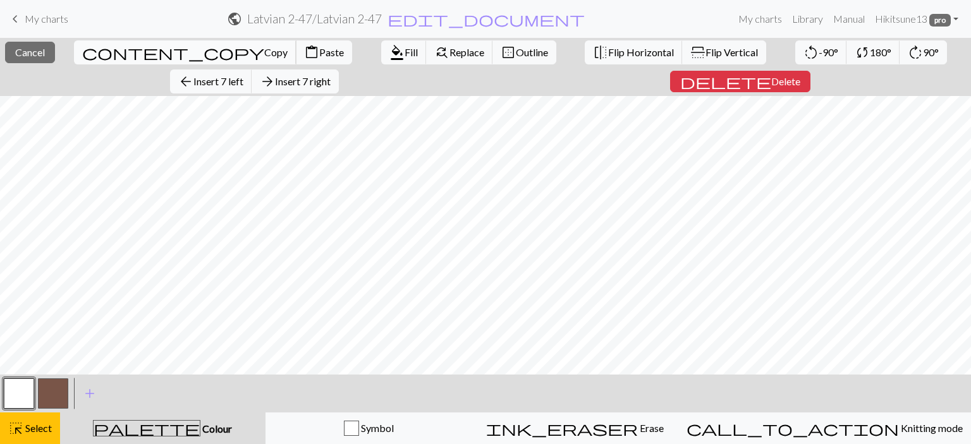
click at [264, 46] on span "Copy" at bounding box center [275, 52] width 23 height 12
click at [319, 50] on span "Paste" at bounding box center [331, 52] width 25 height 12
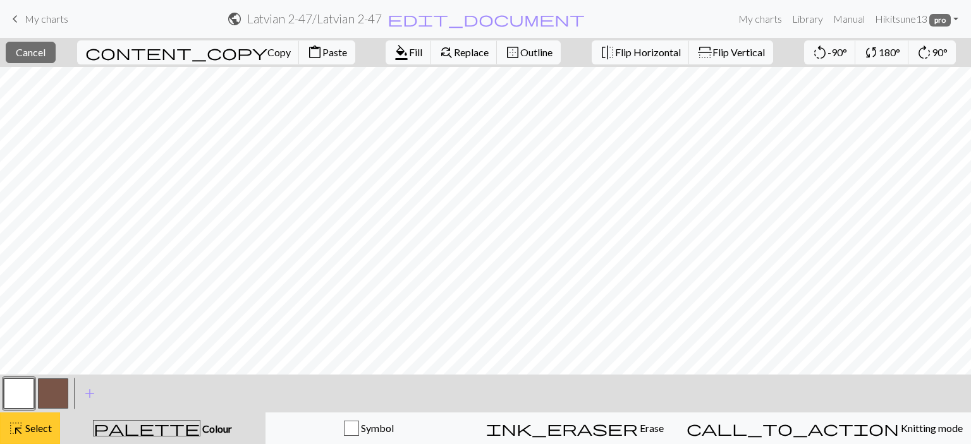
click at [31, 431] on span "Select" at bounding box center [37, 428] width 28 height 12
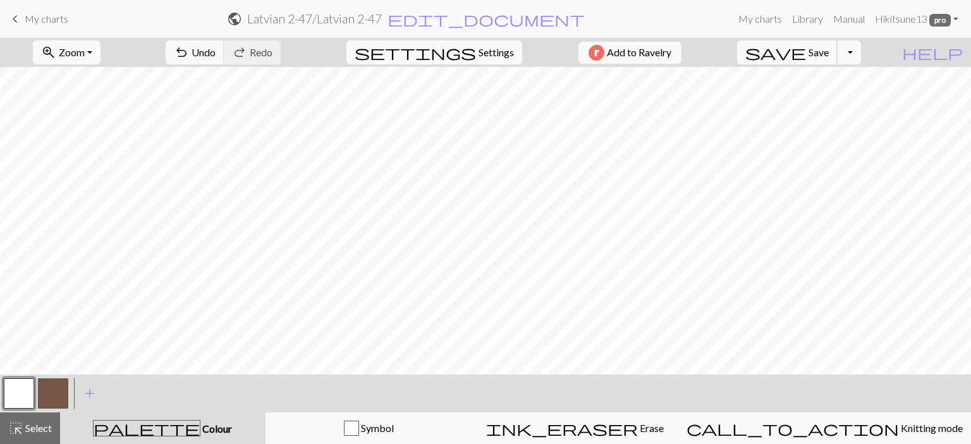
click at [829, 56] on span "Save" at bounding box center [818, 52] width 20 height 12
click at [14, 20] on span "keyboard_arrow_left" at bounding box center [15, 19] width 15 height 18
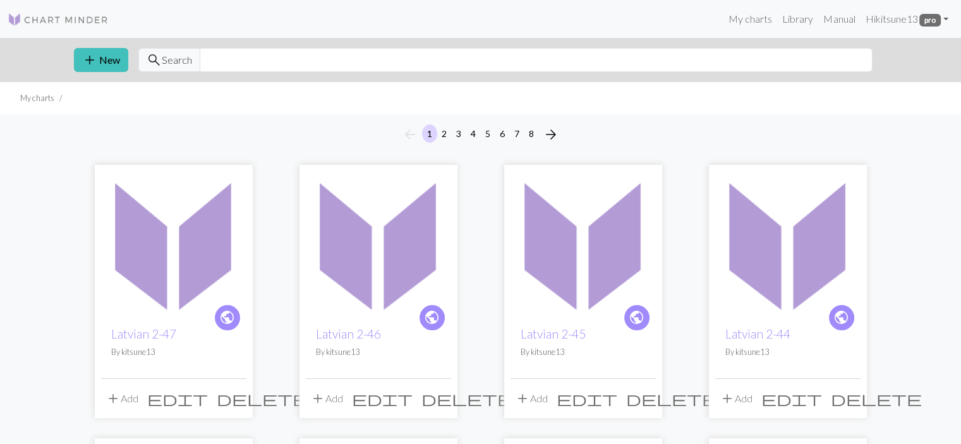
click at [173, 232] on img at bounding box center [173, 243] width 145 height 145
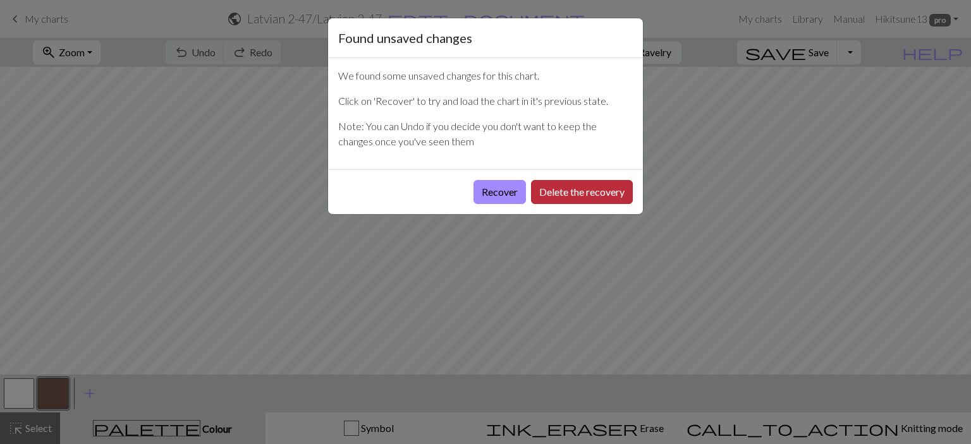
click at [617, 186] on button "Delete the recovery" at bounding box center [582, 192] width 102 height 24
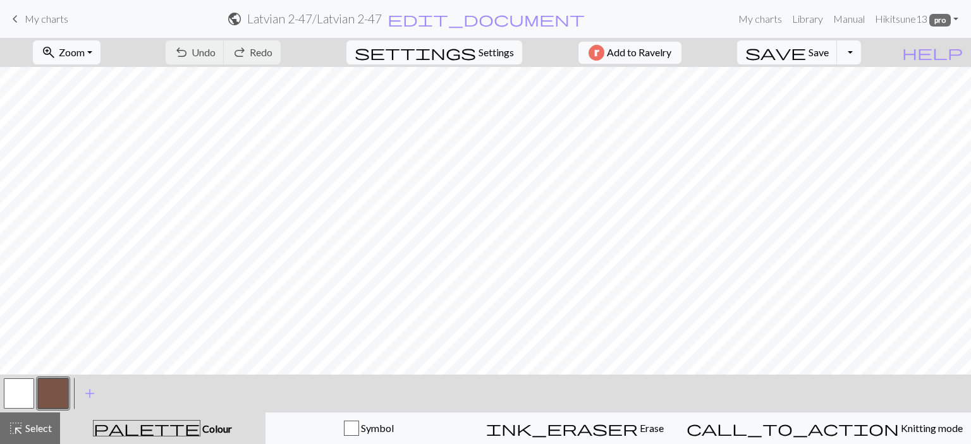
scroll to position [137, 0]
click at [25, 22] on span "My charts" at bounding box center [47, 19] width 44 height 12
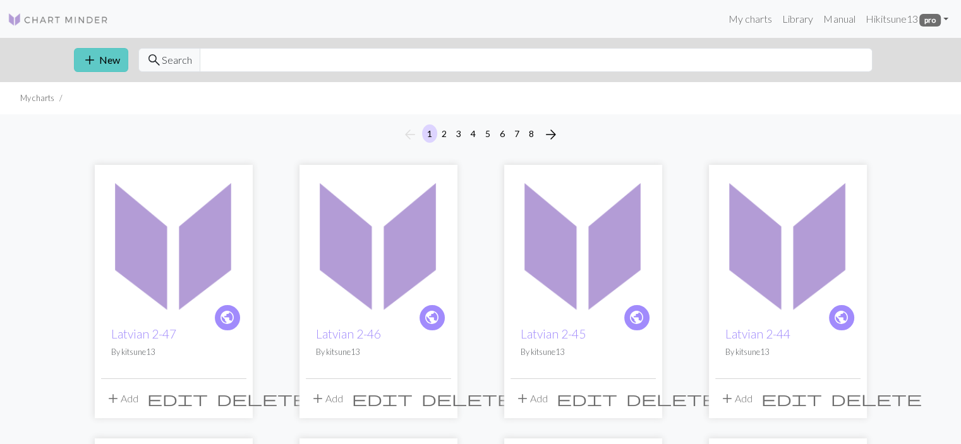
click at [88, 56] on span "add" at bounding box center [89, 60] width 15 height 18
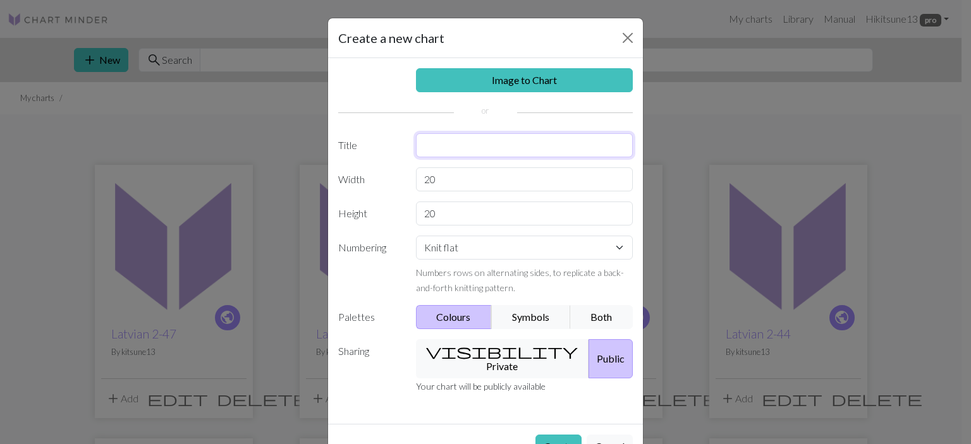
click at [463, 151] on input "text" at bounding box center [524, 145] width 217 height 24
type input "Latvian 2-48"
type input "30"
select select "round"
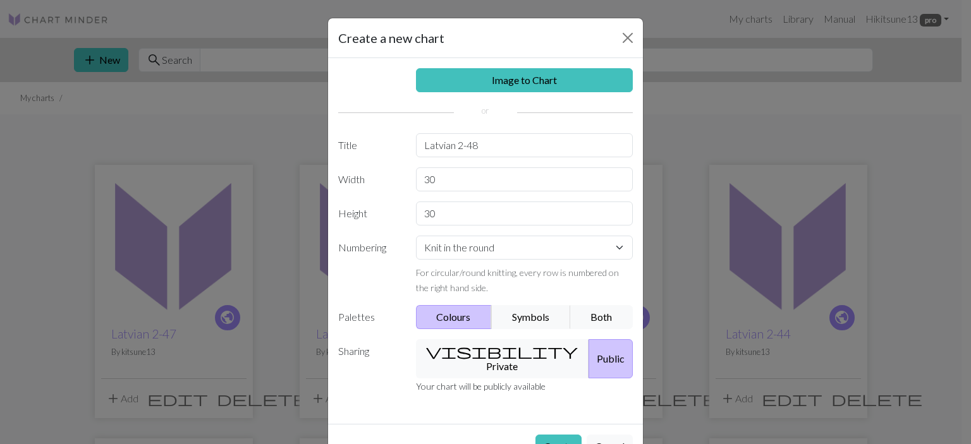
click at [535, 435] on button "Create" at bounding box center [558, 447] width 46 height 24
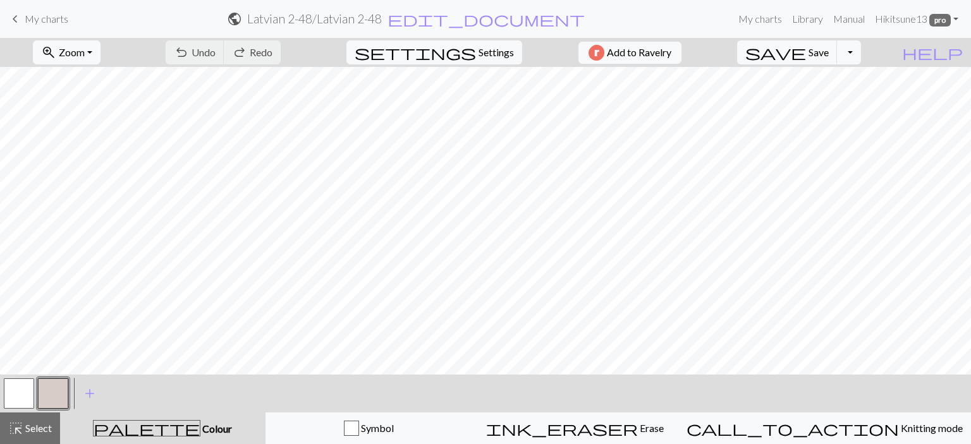
click at [59, 385] on button "button" at bounding box center [53, 394] width 30 height 30
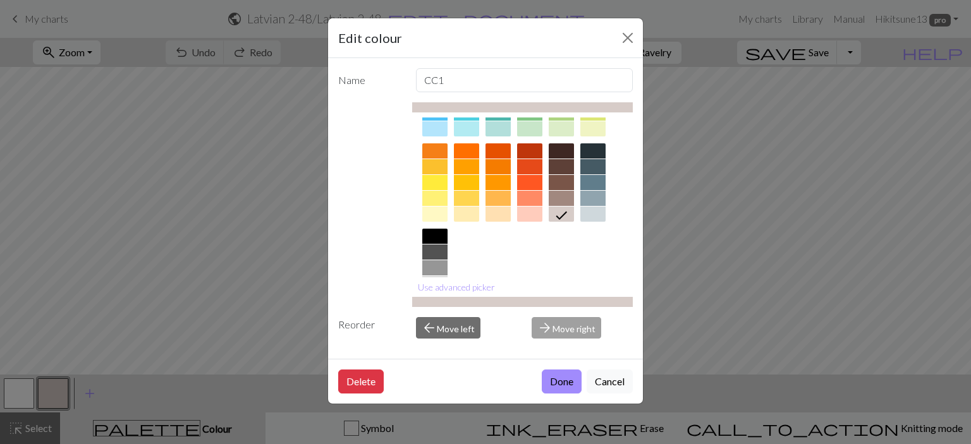
scroll to position [135, 0]
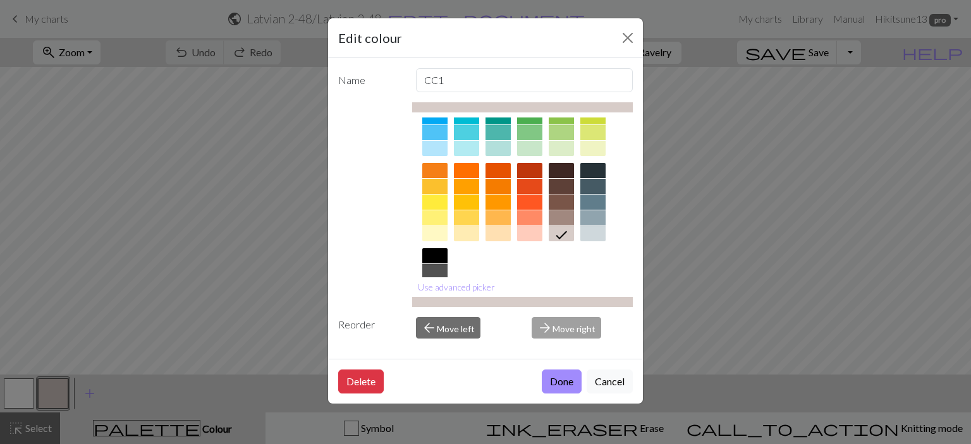
click at [563, 202] on div at bounding box center [561, 202] width 25 height 15
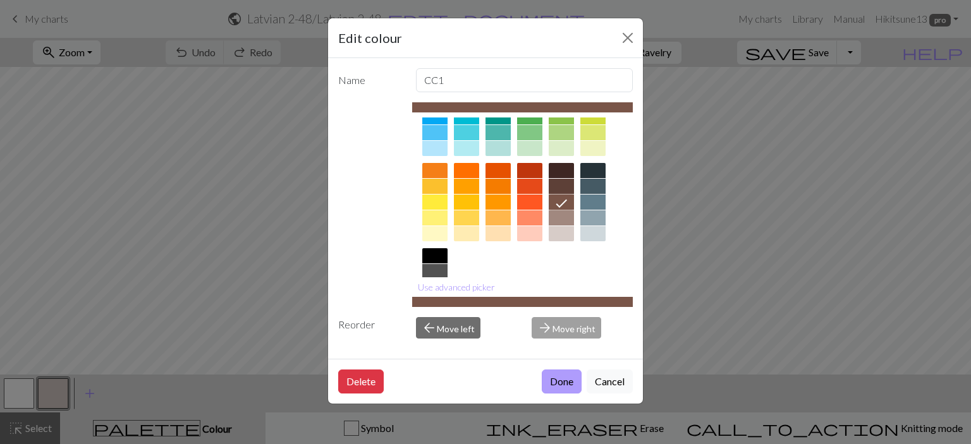
click at [567, 380] on button "Done" at bounding box center [562, 382] width 40 height 24
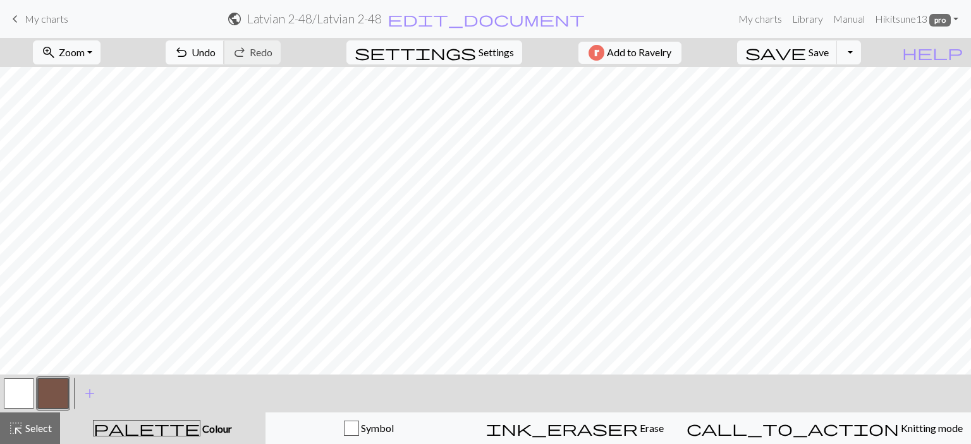
click at [216, 46] on span "Undo" at bounding box center [204, 52] width 24 height 12
click at [189, 51] on span "undo" at bounding box center [181, 53] width 15 height 18
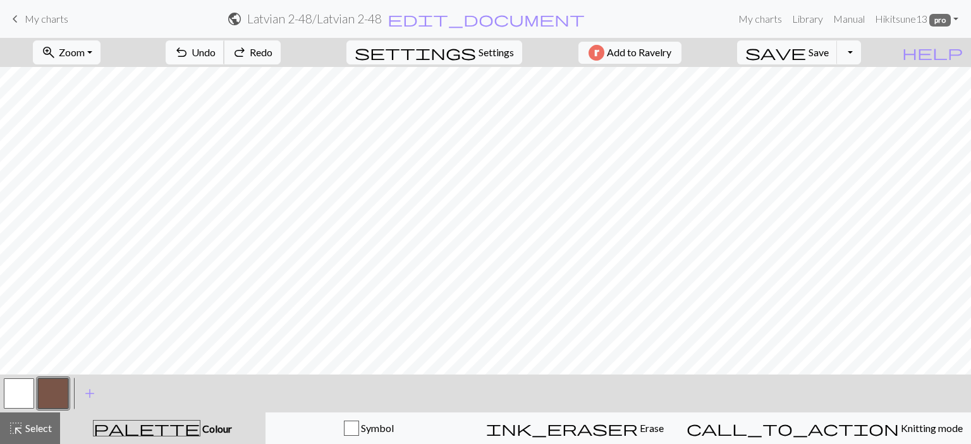
click at [189, 51] on span "undo" at bounding box center [181, 53] width 15 height 18
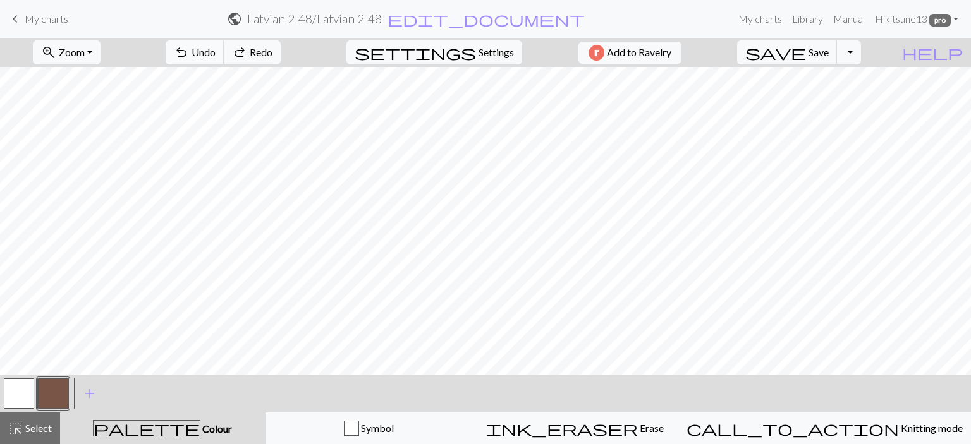
click at [189, 51] on span "undo" at bounding box center [181, 53] width 15 height 18
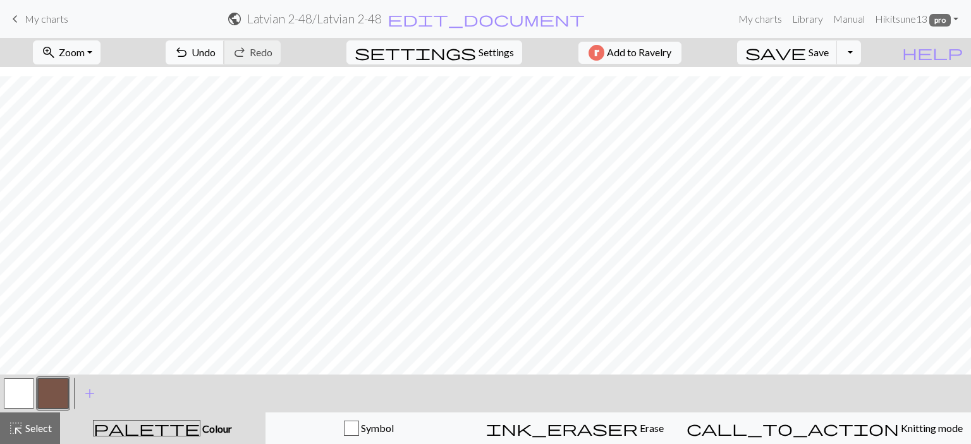
click at [216, 58] on span "Undo" at bounding box center [204, 52] width 24 height 12
click at [216, 46] on span "Undo" at bounding box center [204, 52] width 24 height 12
click at [806, 50] on span "save" at bounding box center [775, 53] width 61 height 18
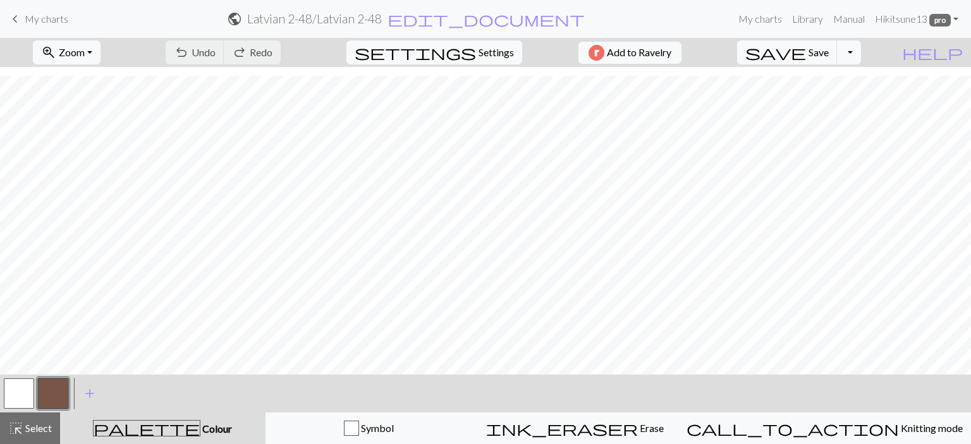
click at [14, 21] on span "keyboard_arrow_left" at bounding box center [15, 19] width 15 height 18
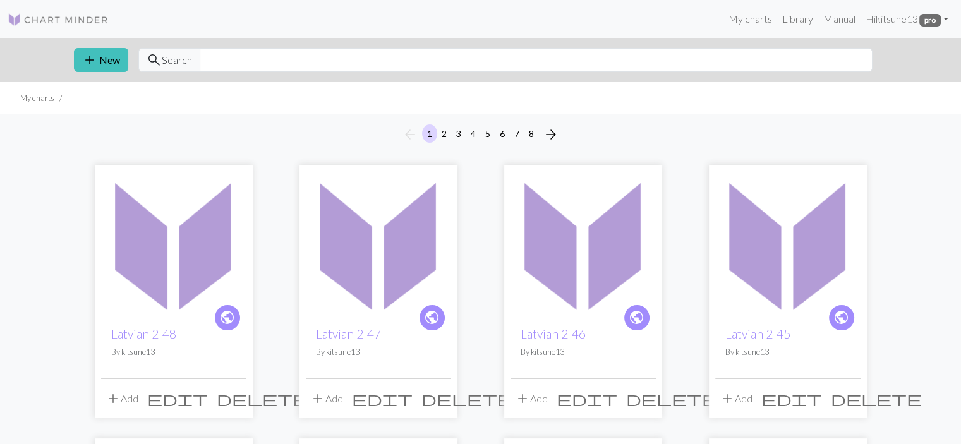
click at [159, 264] on img at bounding box center [173, 243] width 145 height 145
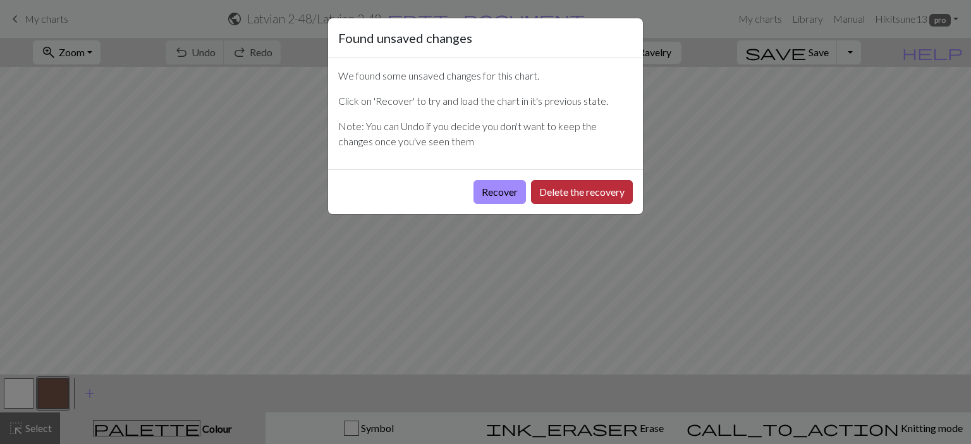
click at [584, 199] on button "Delete the recovery" at bounding box center [582, 192] width 102 height 24
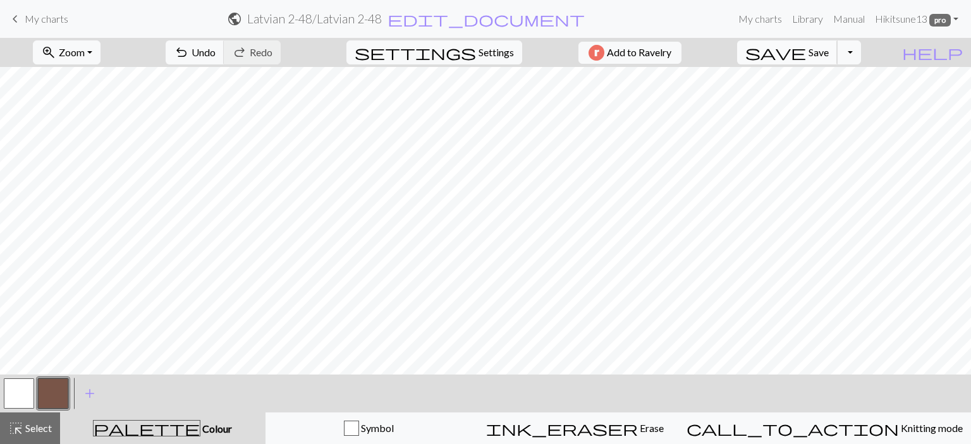
click at [829, 57] on span "Save" at bounding box center [818, 52] width 20 height 12
click at [20, 20] on span "keyboard_arrow_left" at bounding box center [15, 19] width 15 height 18
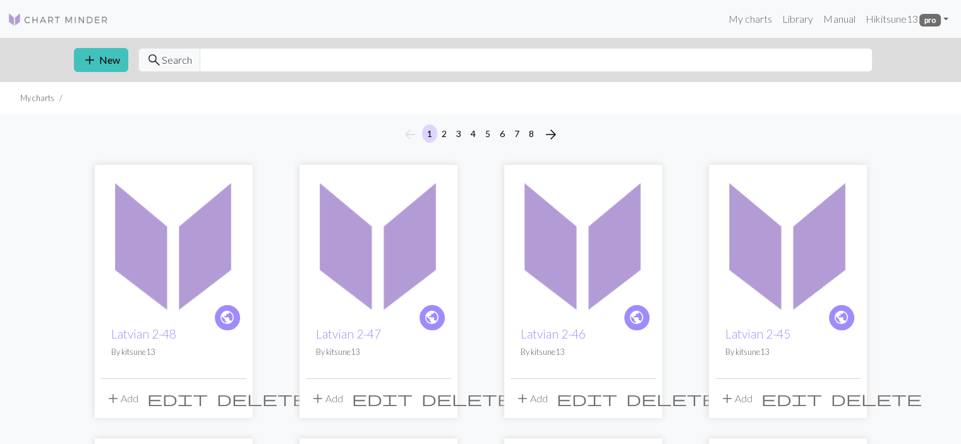
click at [140, 250] on img at bounding box center [173, 243] width 145 height 145
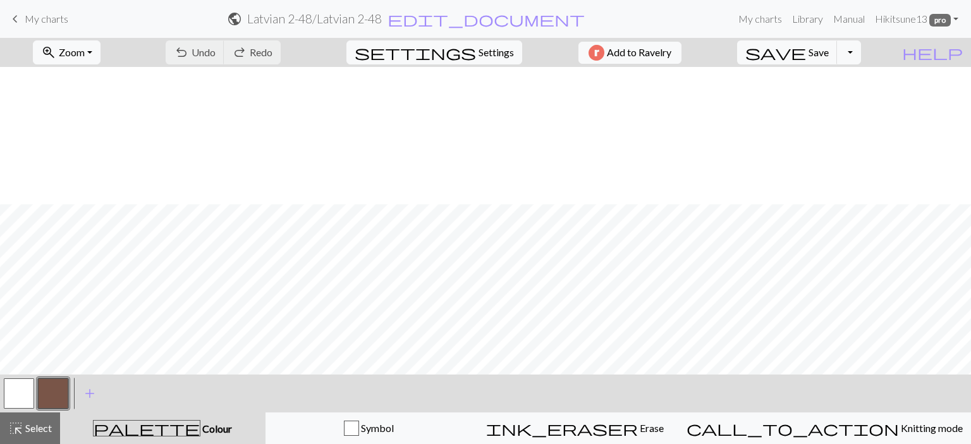
scroll to position [137, 0]
click at [806, 45] on span "save" at bounding box center [775, 53] width 61 height 18
click at [18, 20] on span "keyboard_arrow_left" at bounding box center [15, 19] width 15 height 18
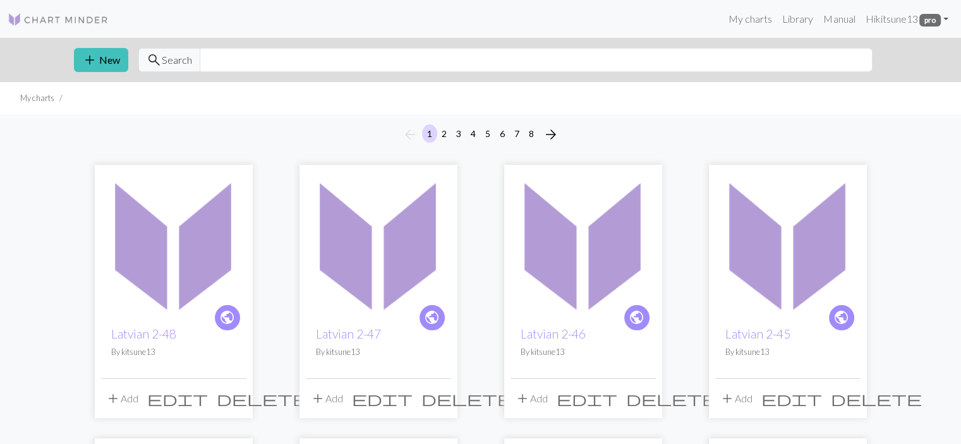
click at [138, 284] on img at bounding box center [173, 243] width 145 height 145
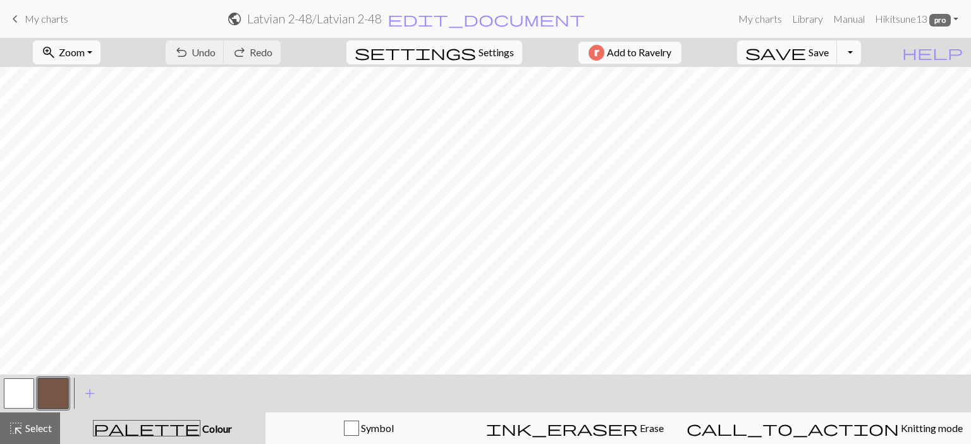
click at [44, 21] on span "My charts" at bounding box center [47, 19] width 44 height 12
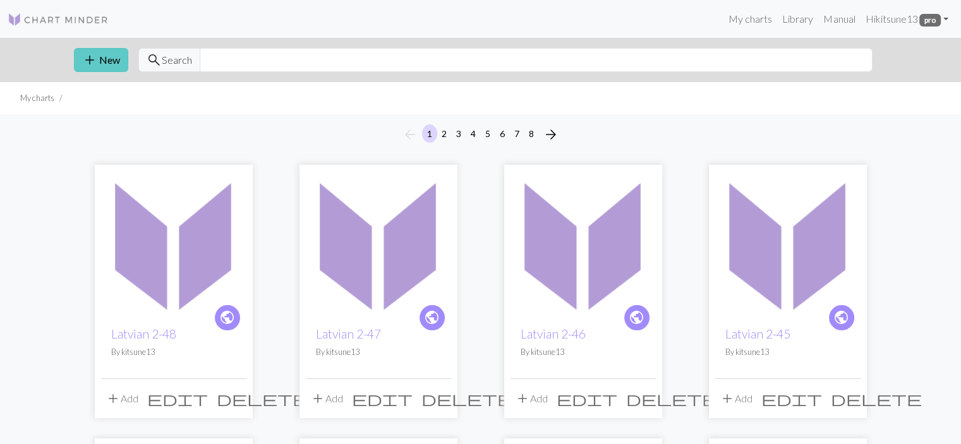
click at [119, 53] on button "add New" at bounding box center [101, 60] width 54 height 24
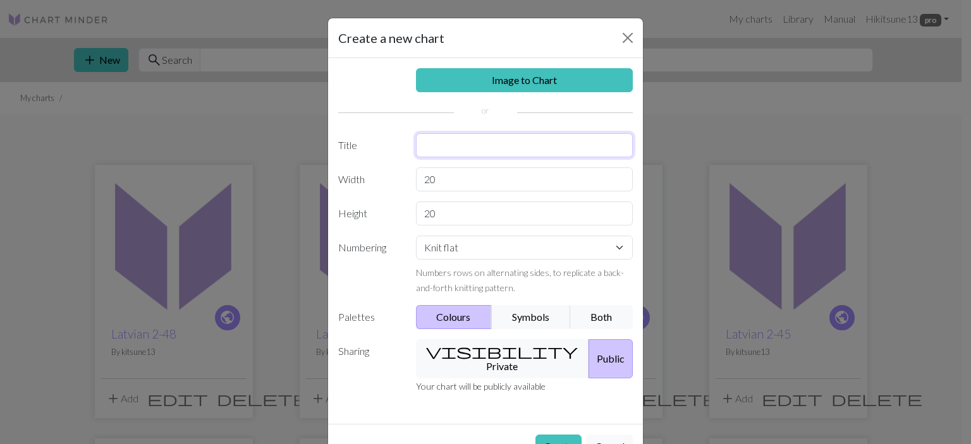
click at [432, 144] on input "text" at bounding box center [524, 145] width 217 height 24
type input "Latvian 2-49"
type input "30"
select select "round"
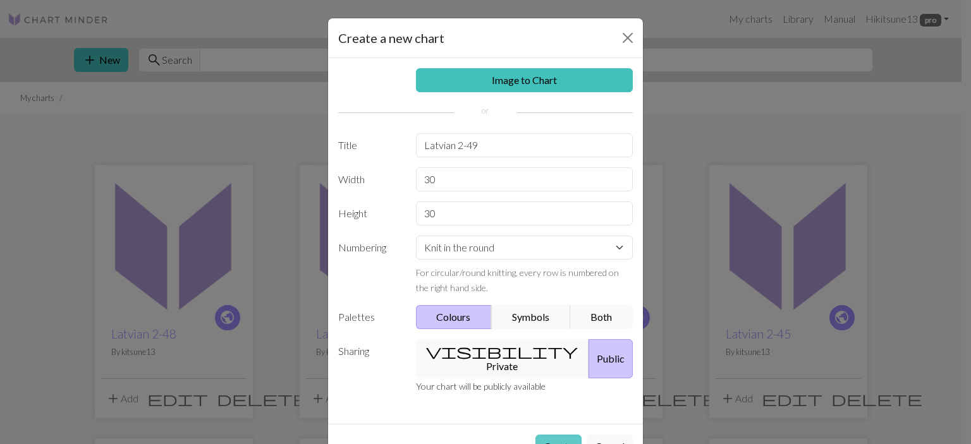
click at [558, 435] on button "Create" at bounding box center [558, 447] width 46 height 24
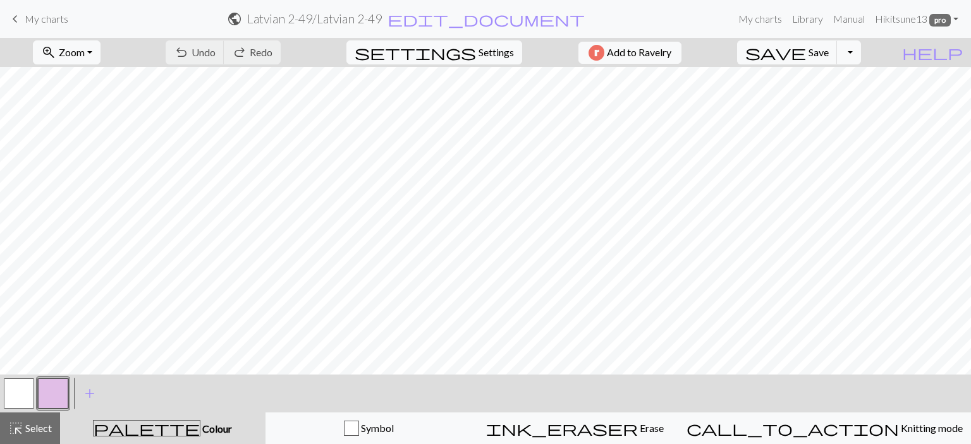
click at [63, 389] on button "button" at bounding box center [53, 394] width 30 height 30
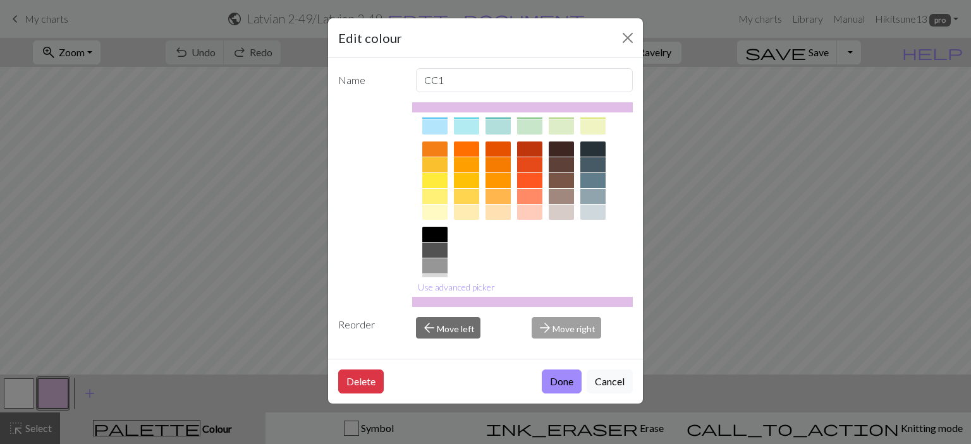
scroll to position [135, 0]
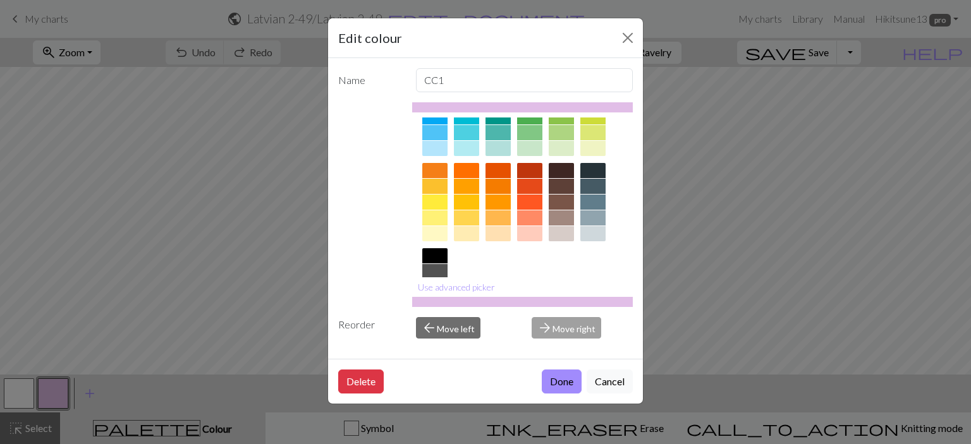
click at [571, 203] on div at bounding box center [561, 202] width 25 height 15
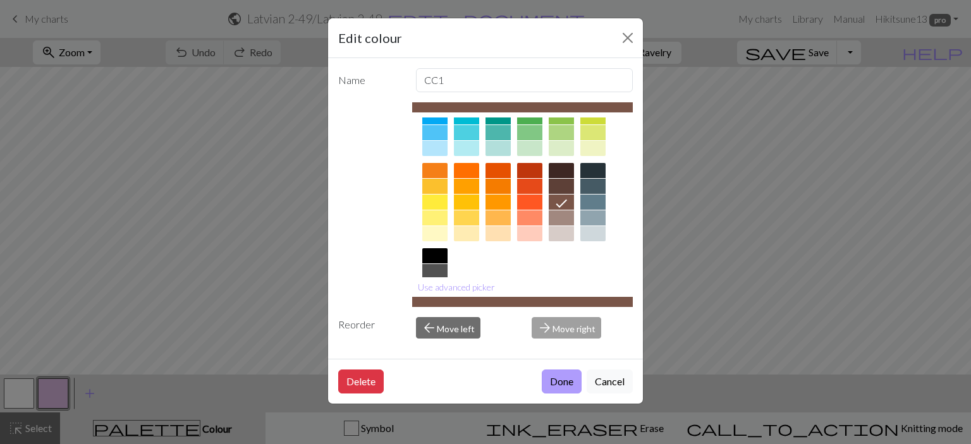
click at [566, 379] on button "Done" at bounding box center [562, 382] width 40 height 24
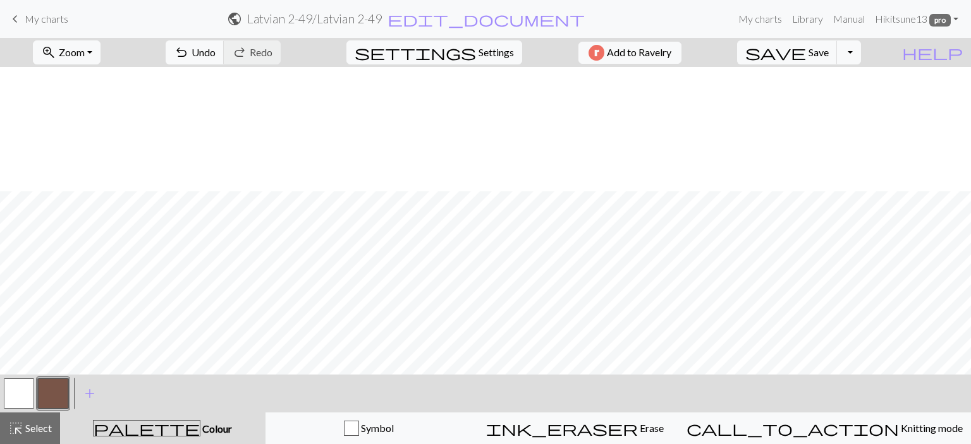
scroll to position [137, 0]
click at [14, 391] on button "button" at bounding box center [19, 394] width 30 height 30
click at [54, 391] on button "button" at bounding box center [53, 394] width 30 height 30
drag, startPoint x: 9, startPoint y: 388, endPoint x: 15, endPoint y: 383, distance: 8.1
click at [10, 386] on button "button" at bounding box center [19, 394] width 30 height 30
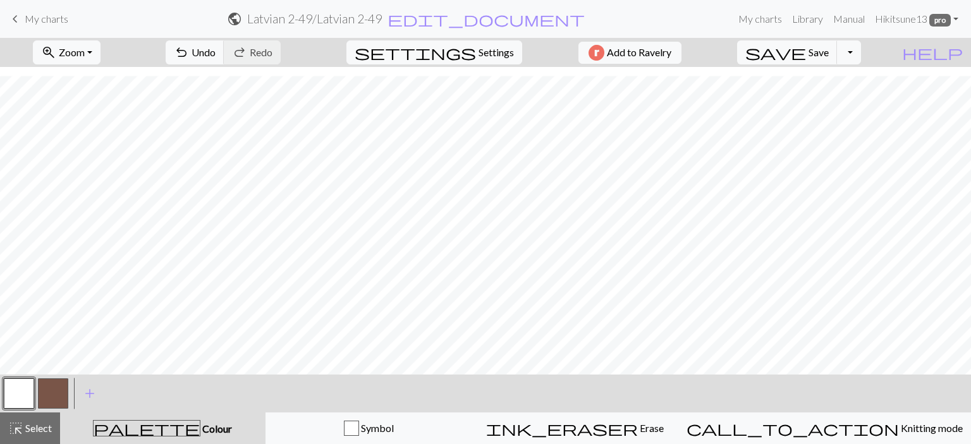
click at [52, 383] on button "button" at bounding box center [53, 394] width 30 height 30
click at [10, 387] on button "button" at bounding box center [19, 394] width 30 height 30
click at [54, 390] on button "button" at bounding box center [53, 394] width 30 height 30
click at [829, 49] on span "Save" at bounding box center [818, 52] width 20 height 12
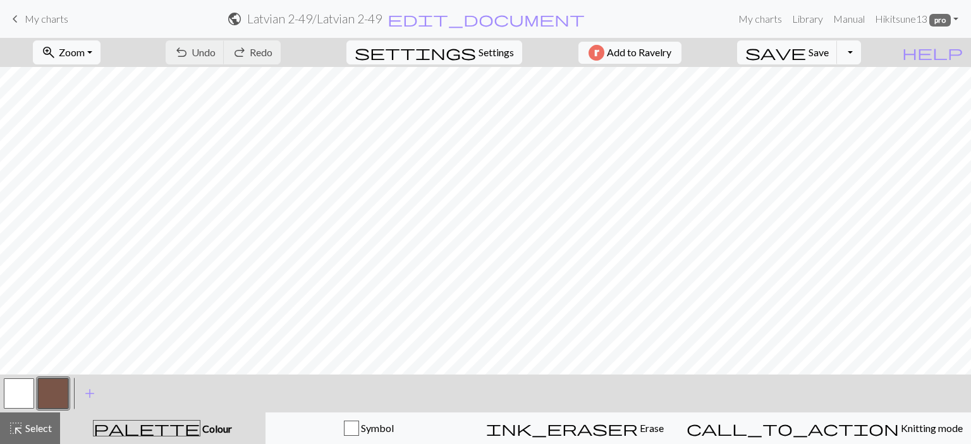
click at [10, 19] on span "keyboard_arrow_left" at bounding box center [15, 19] width 15 height 18
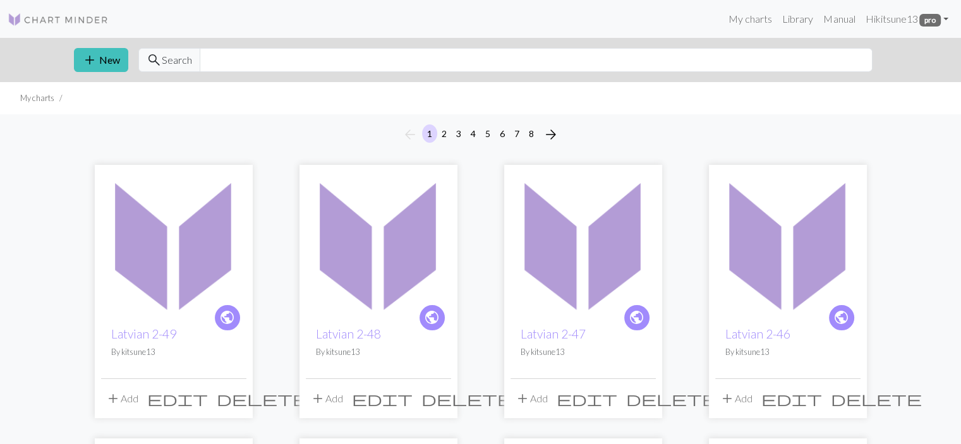
click at [202, 197] on img at bounding box center [173, 243] width 145 height 145
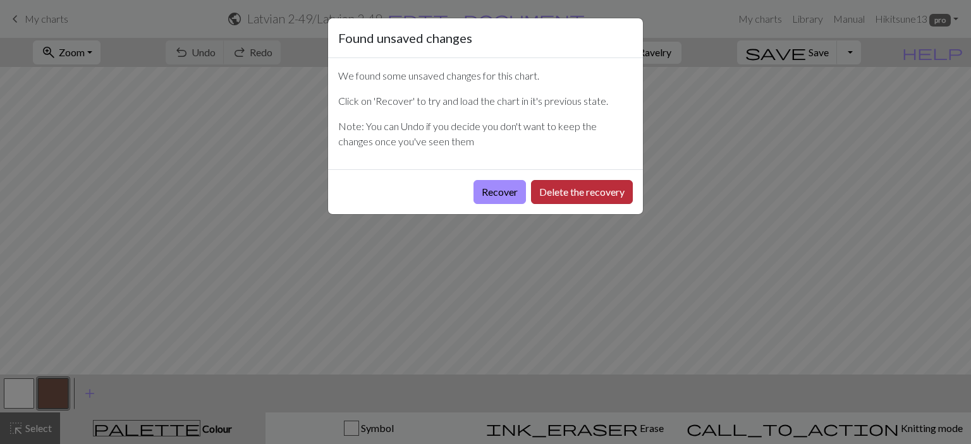
click at [576, 195] on button "Delete the recovery" at bounding box center [582, 192] width 102 height 24
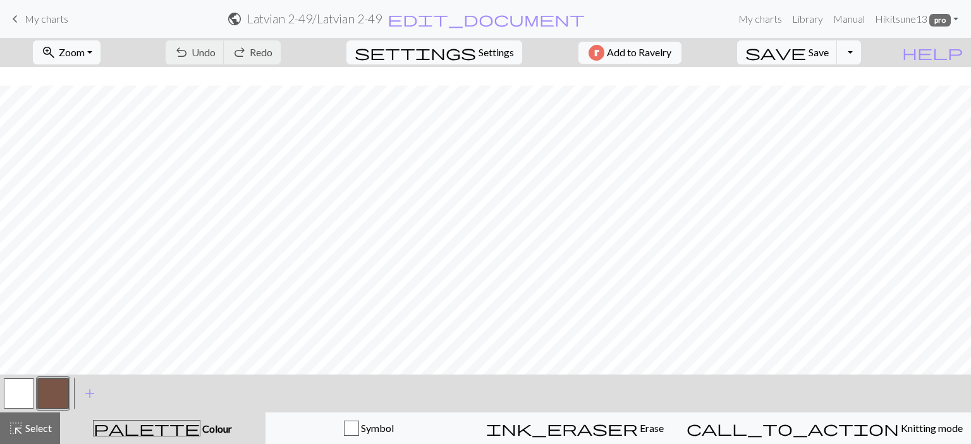
scroll to position [137, 0]
click at [22, 15] on span "keyboard_arrow_left" at bounding box center [15, 19] width 15 height 18
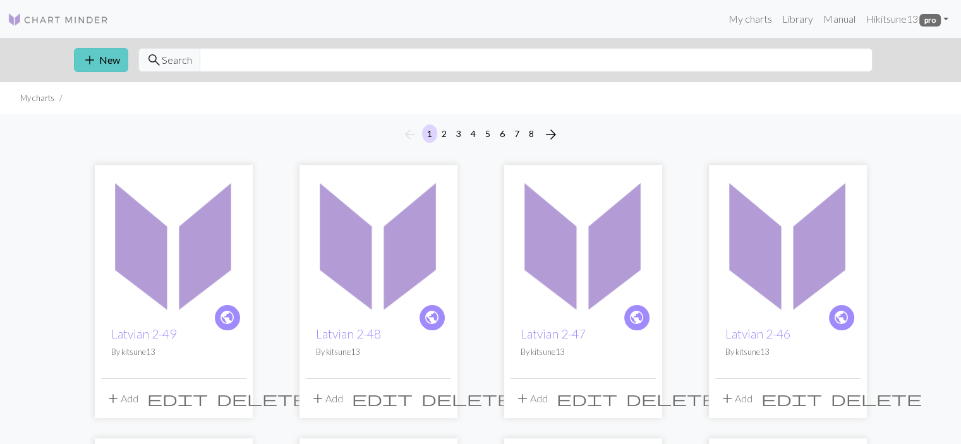
click at [87, 63] on span "add" at bounding box center [89, 60] width 15 height 18
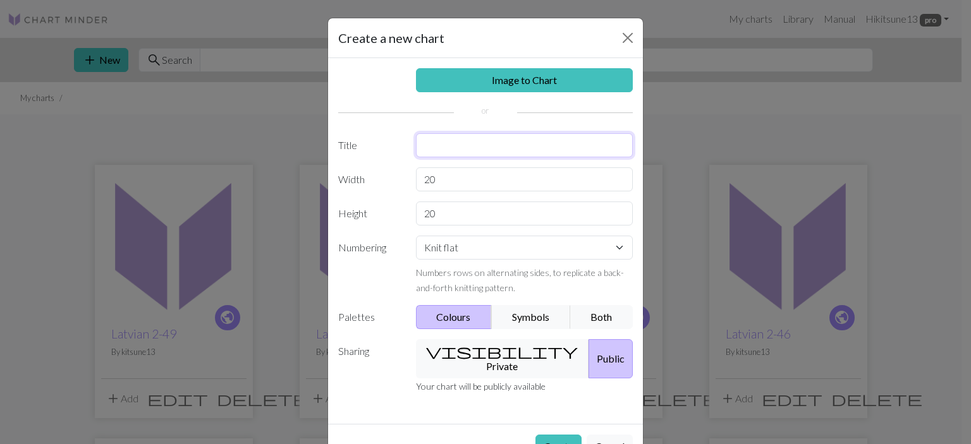
click at [500, 147] on input "text" at bounding box center [524, 145] width 217 height 24
type input "Latvian 2-50"
type input "30"
select select "round"
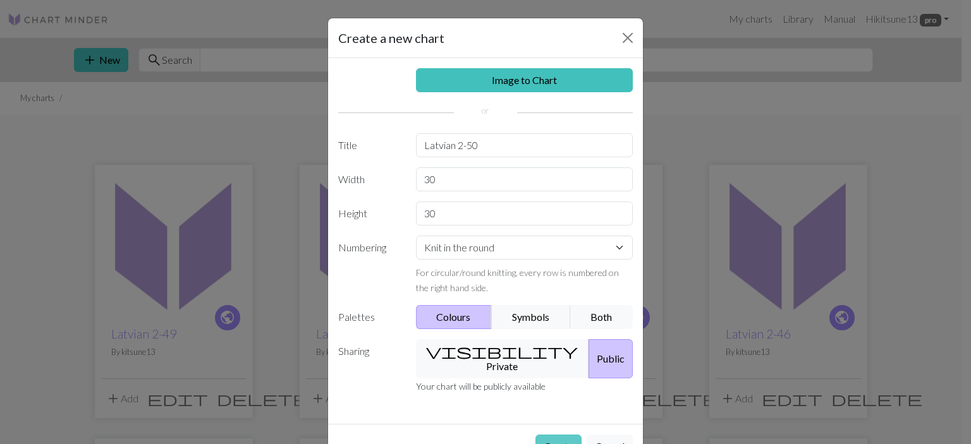
click at [546, 435] on button "Create" at bounding box center [558, 447] width 46 height 24
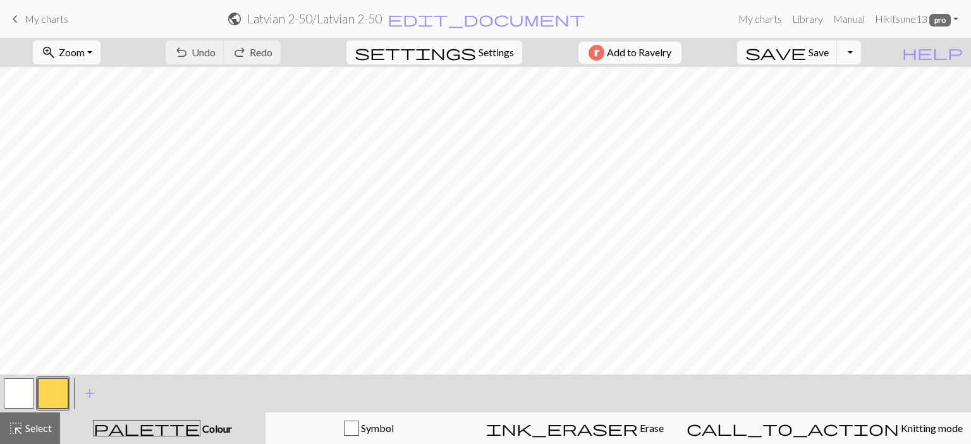
click at [59, 387] on button "button" at bounding box center [53, 394] width 30 height 30
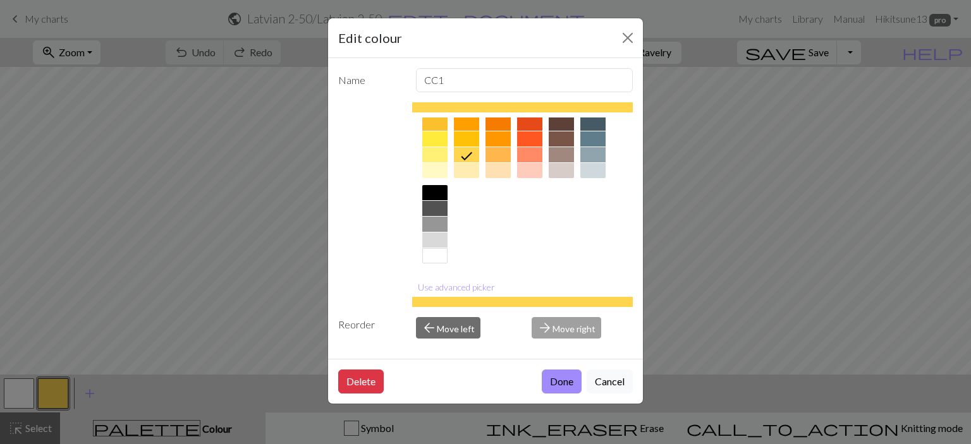
scroll to position [135, 0]
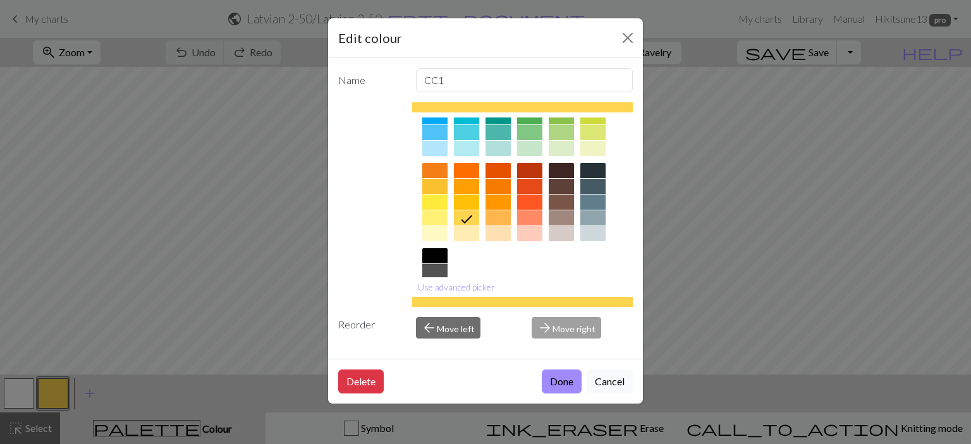
click at [565, 205] on div at bounding box center [561, 202] width 25 height 15
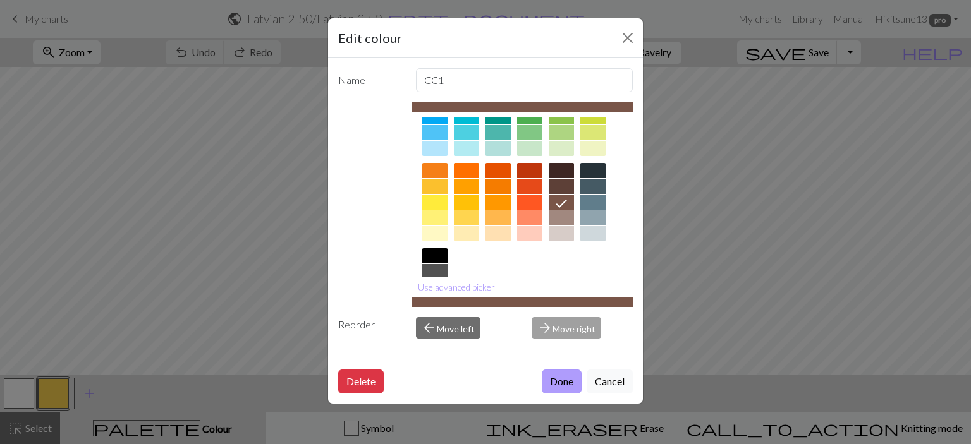
click at [574, 382] on button "Done" at bounding box center [562, 382] width 40 height 24
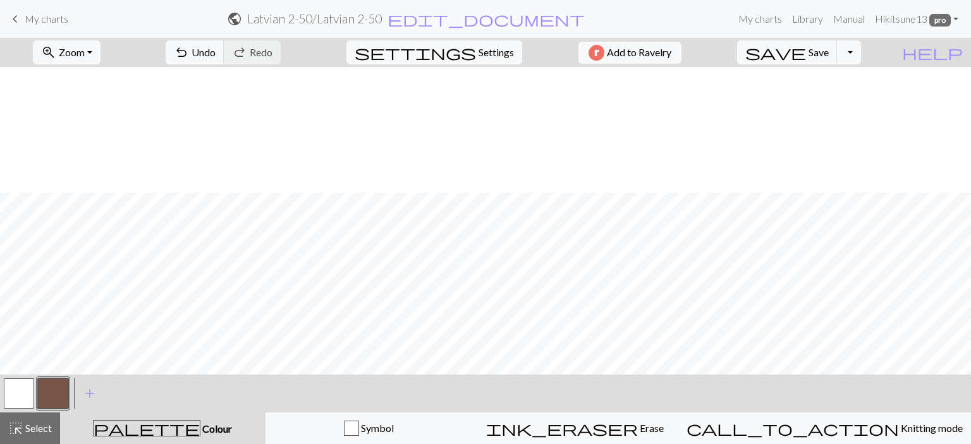
scroll to position [137, 0]
drag, startPoint x: 12, startPoint y: 384, endPoint x: 29, endPoint y: 374, distance: 20.2
click at [11, 384] on button "button" at bounding box center [19, 394] width 30 height 30
click at [54, 392] on button "button" at bounding box center [53, 394] width 30 height 30
click at [224, 61] on button "undo Undo Undo" at bounding box center [195, 52] width 59 height 24
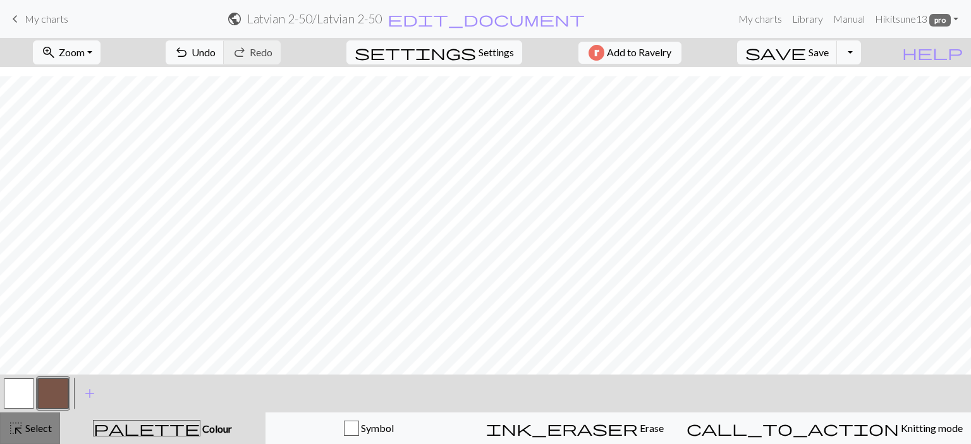
click at [13, 426] on span "highlight_alt" at bounding box center [15, 429] width 15 height 18
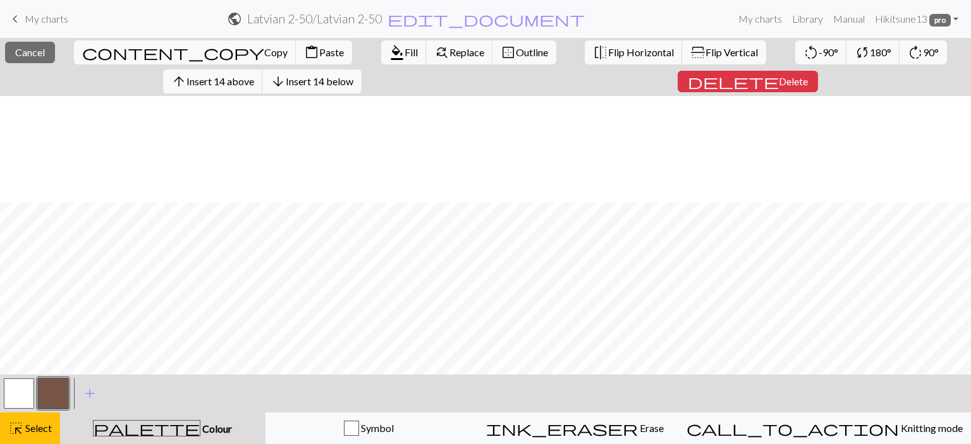
scroll to position [166, 0]
click at [264, 49] on span "Copy" at bounding box center [275, 52] width 23 height 12
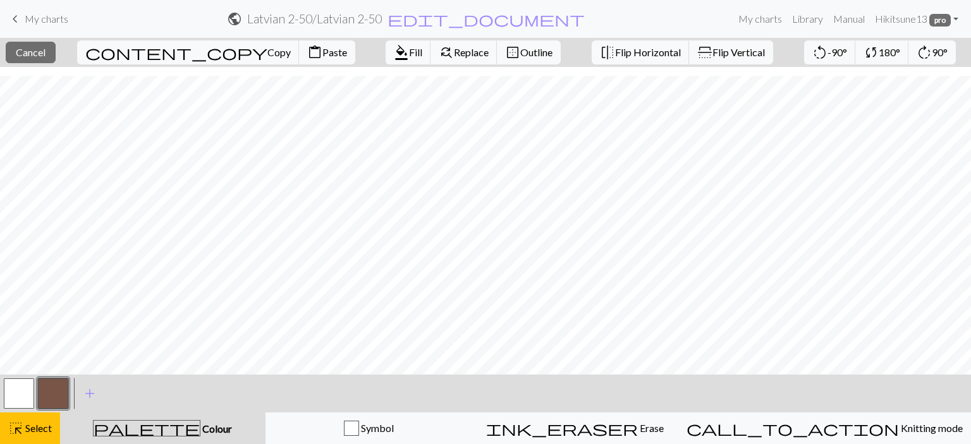
scroll to position [137, 0]
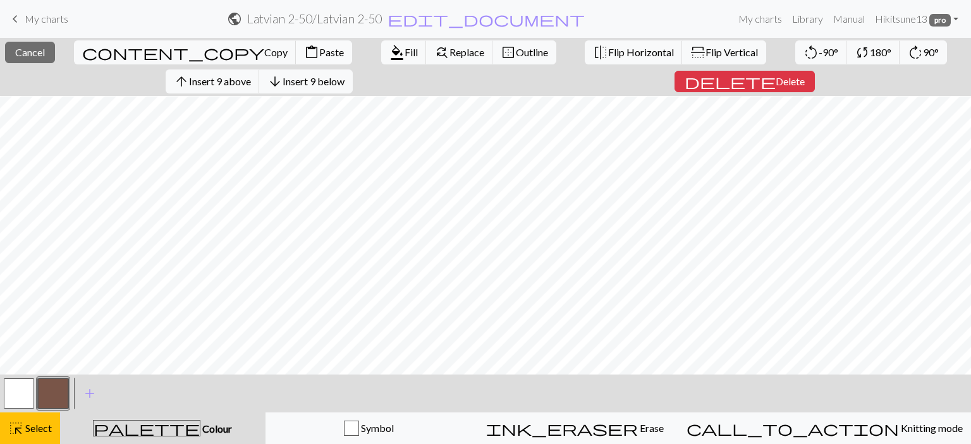
click at [319, 48] on span "Paste" at bounding box center [331, 52] width 25 height 12
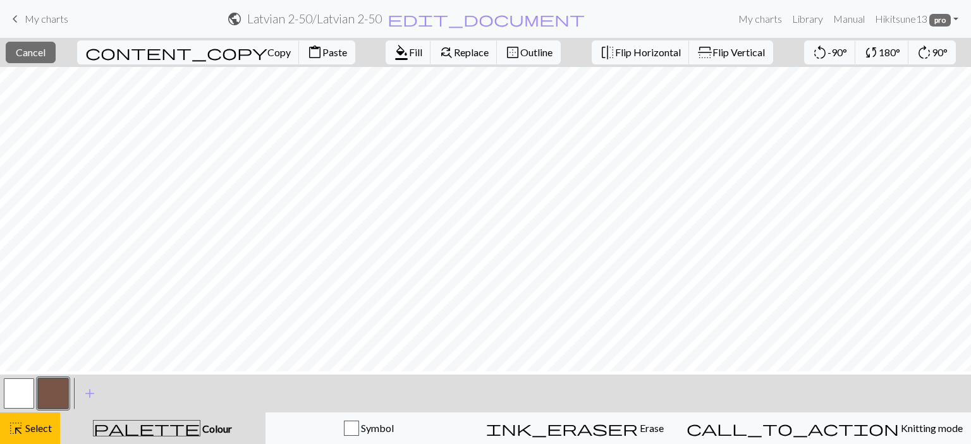
scroll to position [0, 0]
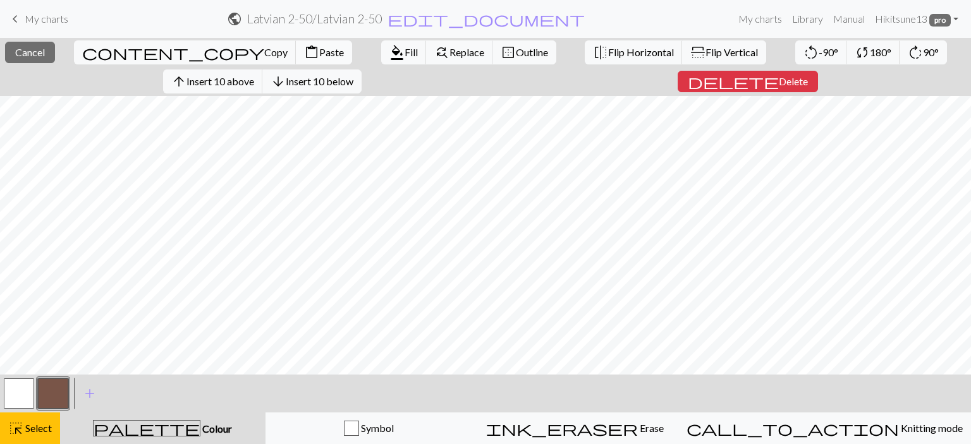
click at [319, 46] on span "Paste" at bounding box center [331, 52] width 25 height 12
click at [55, 54] on button "close Cancel" at bounding box center [30, 52] width 50 height 21
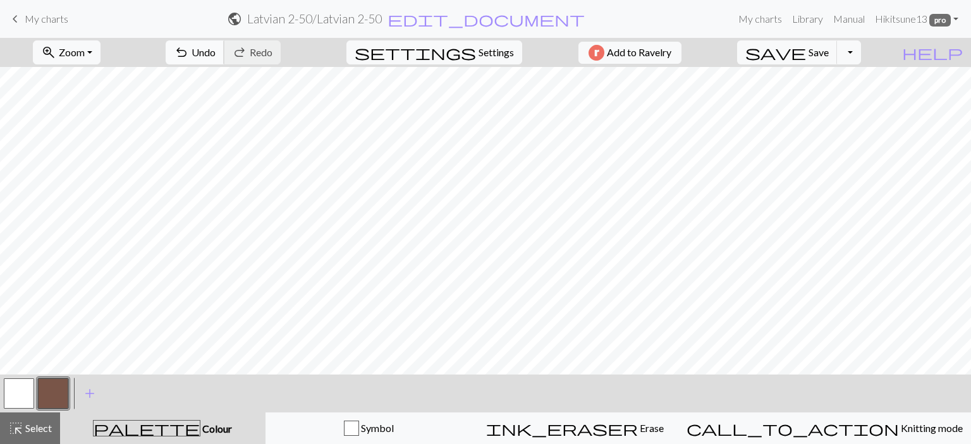
click at [216, 46] on span "Undo" at bounding box center [204, 52] width 24 height 12
drag, startPoint x: 32, startPoint y: 424, endPoint x: 37, endPoint y: 414, distance: 11.3
click at [32, 422] on span "Select" at bounding box center [37, 428] width 28 height 12
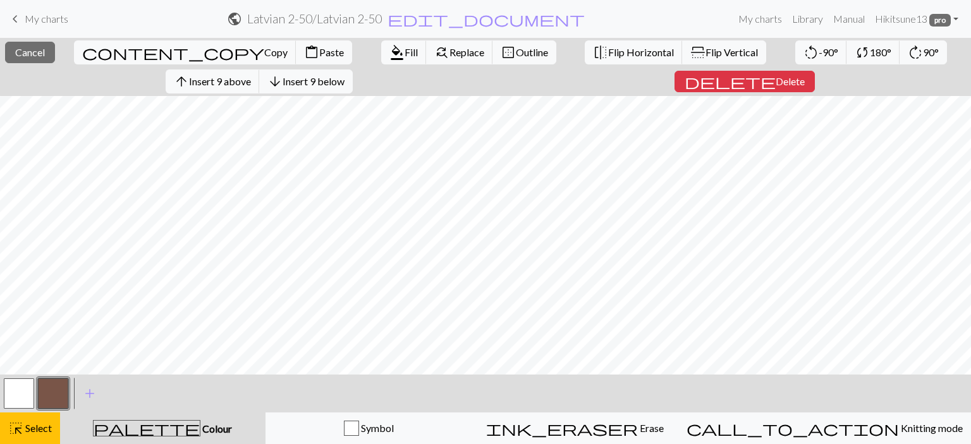
scroll to position [166, 0]
click at [264, 52] on span "Copy" at bounding box center [275, 52] width 23 height 12
click at [319, 52] on span "Paste" at bounding box center [331, 52] width 25 height 12
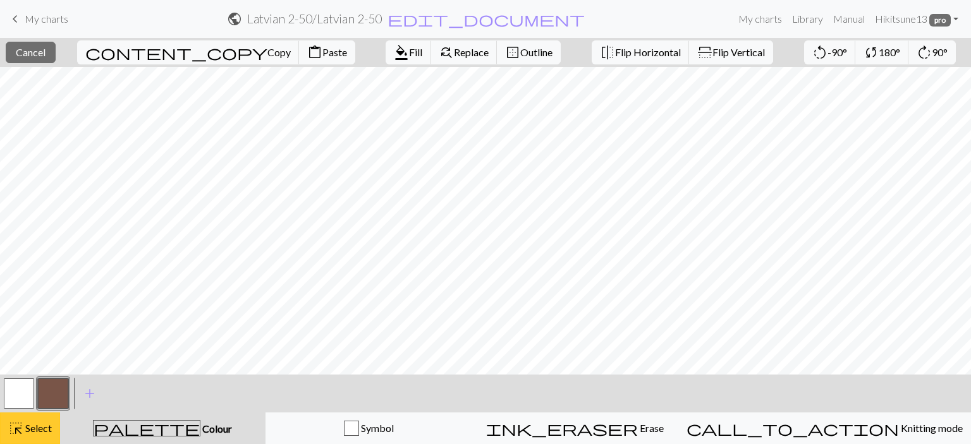
drag, startPoint x: 35, startPoint y: 430, endPoint x: 48, endPoint y: 416, distance: 18.8
click at [36, 428] on span "Select" at bounding box center [37, 428] width 28 height 12
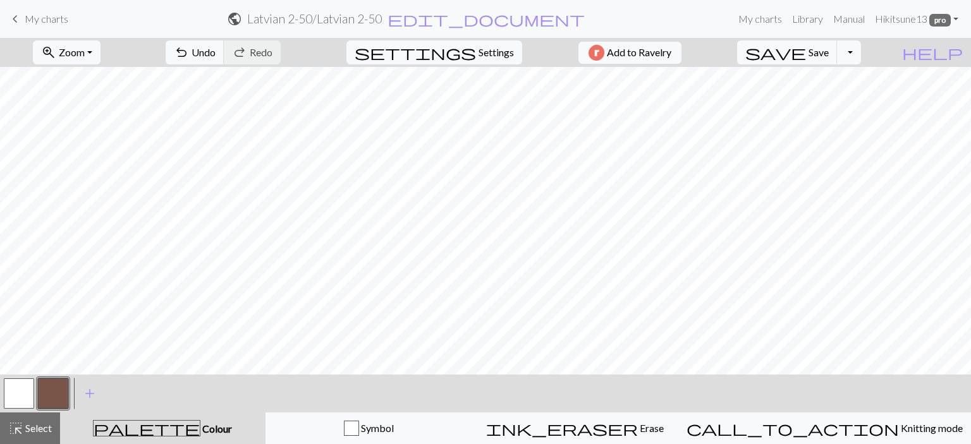
click at [64, 384] on button "button" at bounding box center [53, 394] width 30 height 30
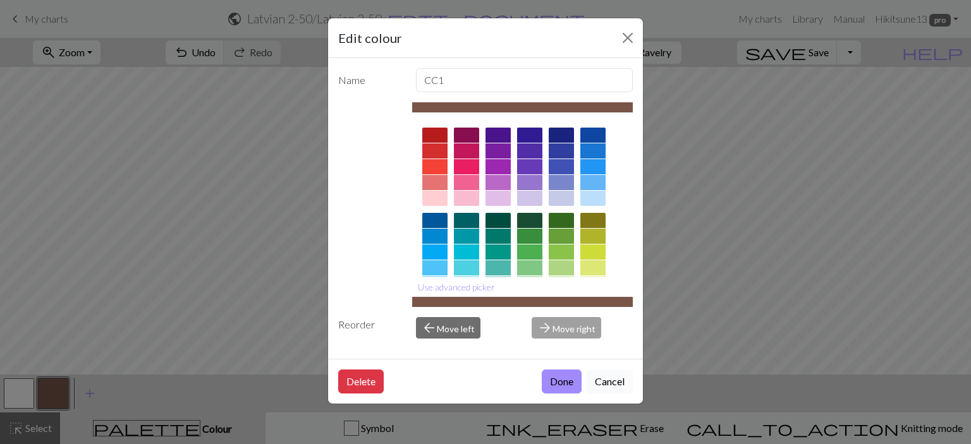
click at [616, 386] on button "Cancel" at bounding box center [610, 382] width 46 height 24
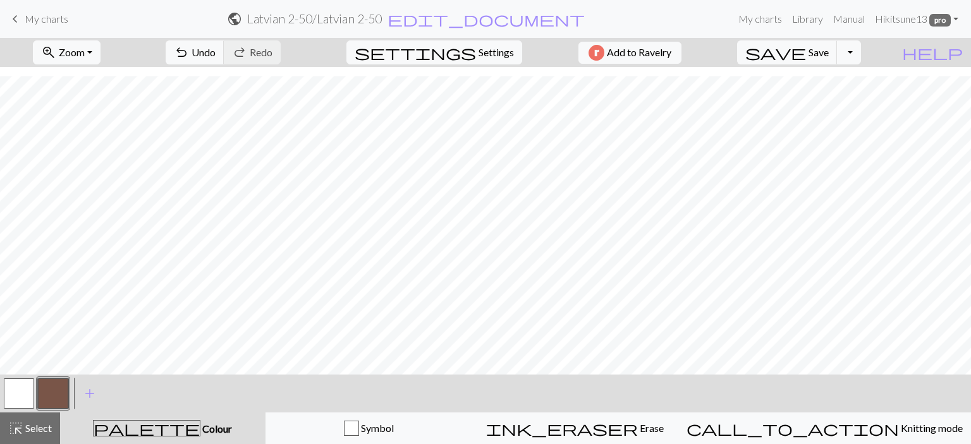
scroll to position [137, 0]
click at [815, 49] on button "save Save Save" at bounding box center [787, 52] width 101 height 24
click at [829, 56] on span "Save" at bounding box center [818, 52] width 20 height 12
click at [18, 17] on span "keyboard_arrow_left" at bounding box center [15, 19] width 15 height 18
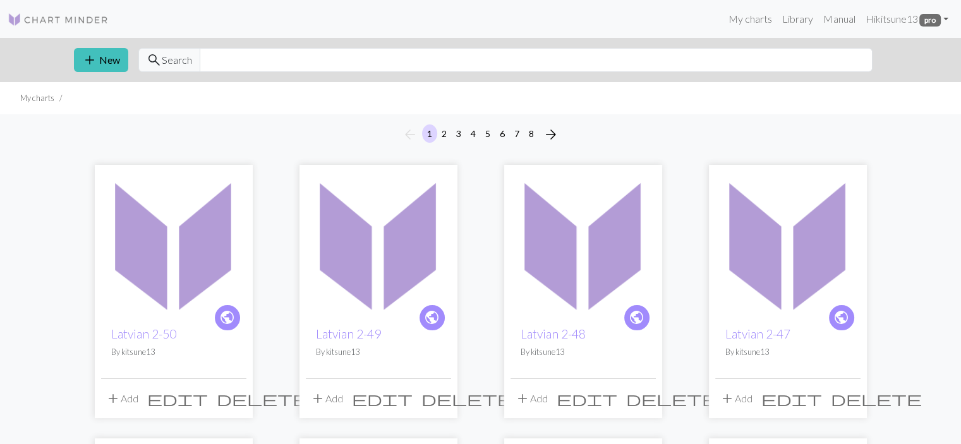
click at [181, 271] on img at bounding box center [173, 243] width 145 height 145
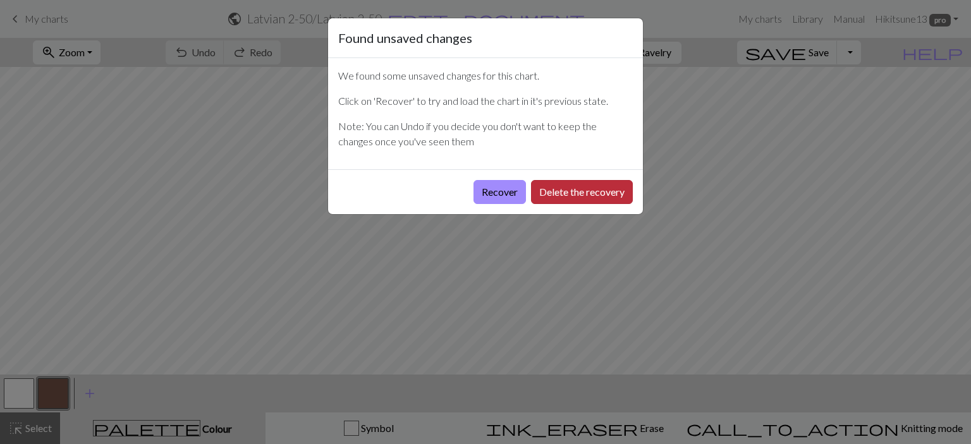
click at [583, 202] on button "Delete the recovery" at bounding box center [582, 192] width 102 height 24
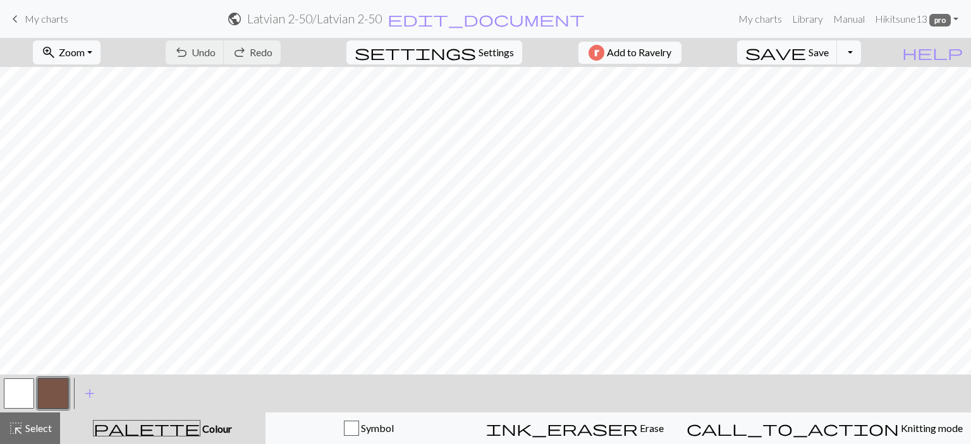
scroll to position [137, 0]
click at [21, 15] on span "keyboard_arrow_left" at bounding box center [15, 19] width 15 height 18
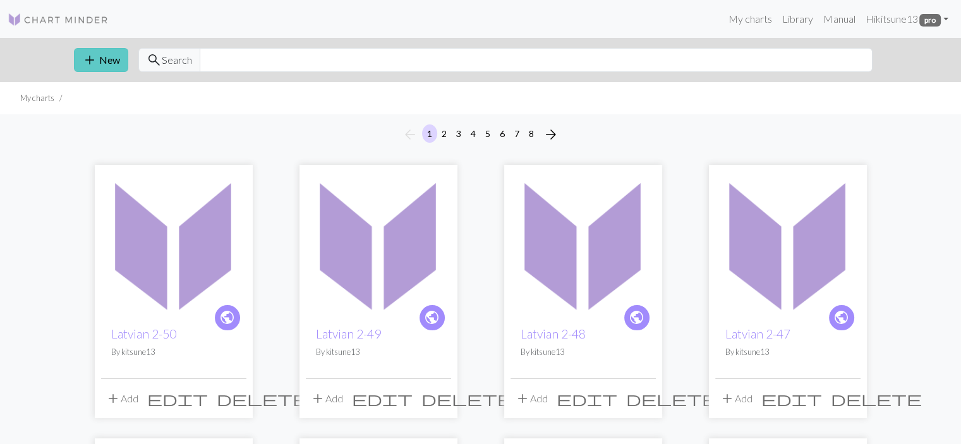
click at [92, 59] on span "add" at bounding box center [89, 60] width 15 height 18
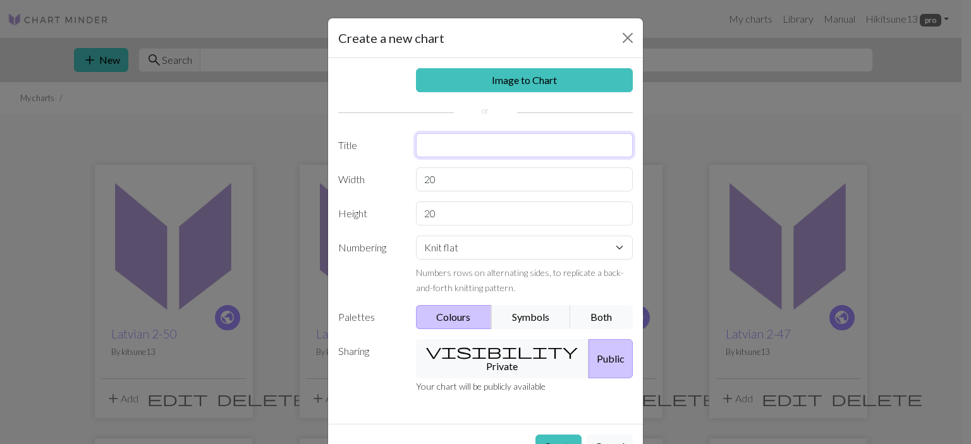
click at [450, 140] on input "text" at bounding box center [524, 145] width 217 height 24
type input "Latvian 2-51"
drag, startPoint x: 434, startPoint y: 183, endPoint x: 370, endPoint y: 174, distance: 64.5
click at [370, 176] on div "Width 20" at bounding box center [486, 180] width 310 height 24
type input "30"
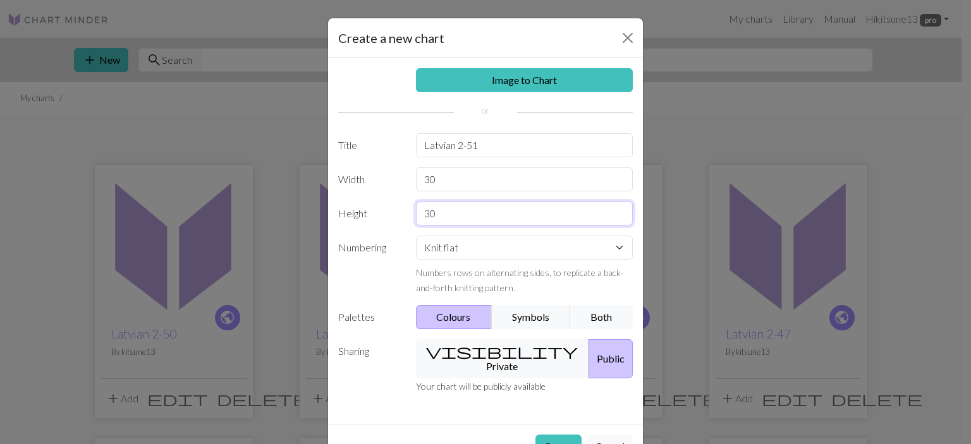
type input "30"
click at [437, 250] on select "Knit flat Knit in the round Lace knitting Cross stitch" at bounding box center [524, 248] width 217 height 24
select select "round"
click at [416, 236] on select "Knit flat Knit in the round Lace knitting Cross stitch" at bounding box center [524, 248] width 217 height 24
click at [550, 436] on button "Create" at bounding box center [558, 447] width 46 height 24
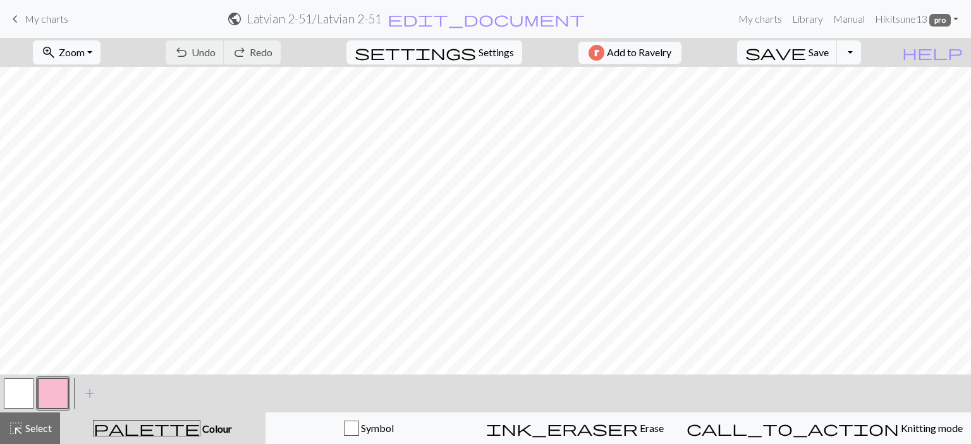
click at [53, 387] on button "button" at bounding box center [53, 394] width 30 height 30
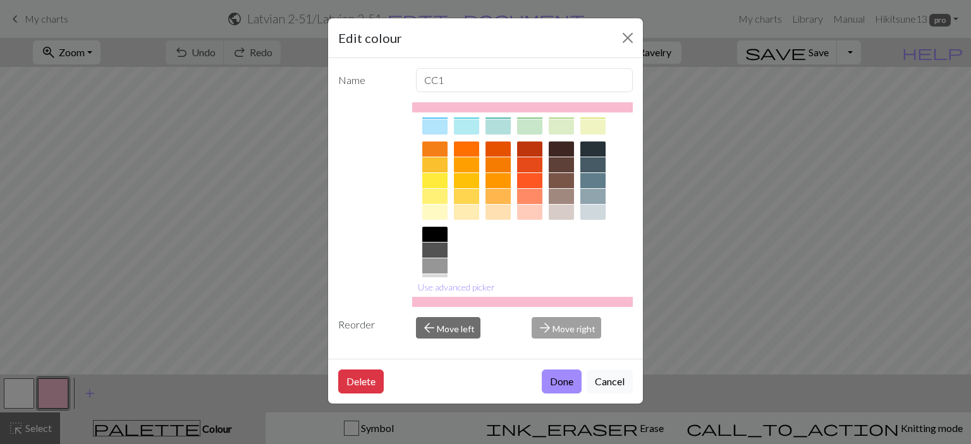
scroll to position [135, 0]
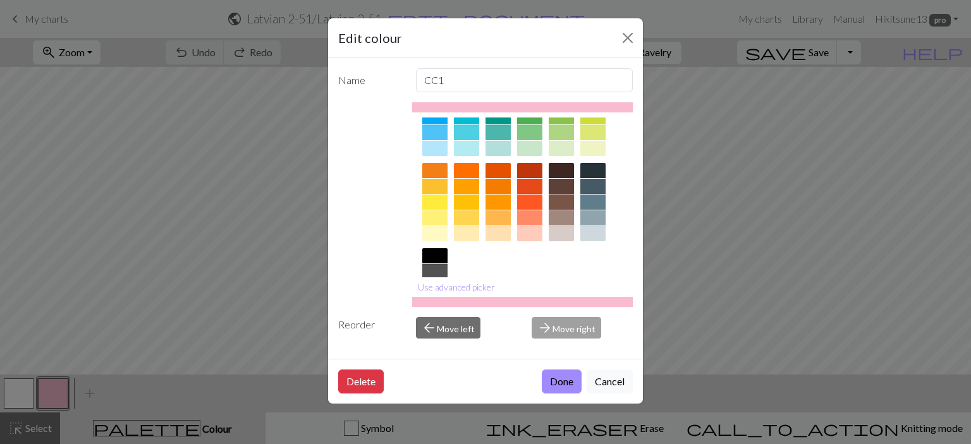
click at [563, 195] on div at bounding box center [561, 202] width 25 height 15
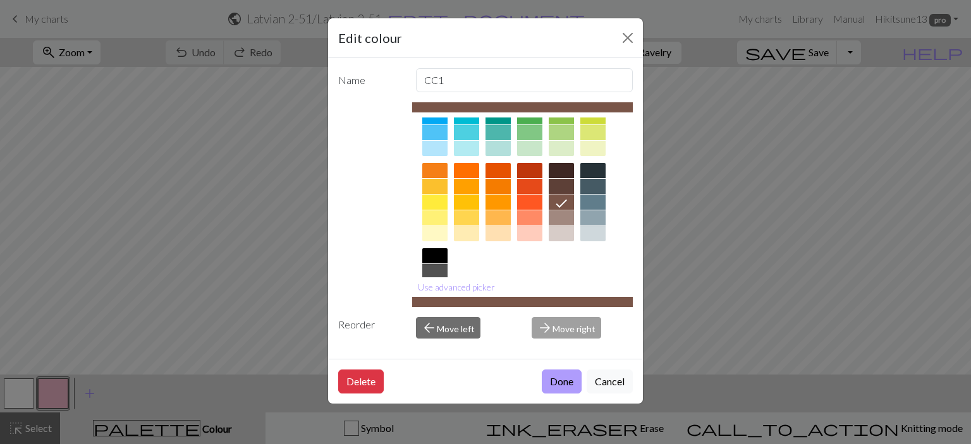
click at [565, 379] on button "Done" at bounding box center [562, 382] width 40 height 24
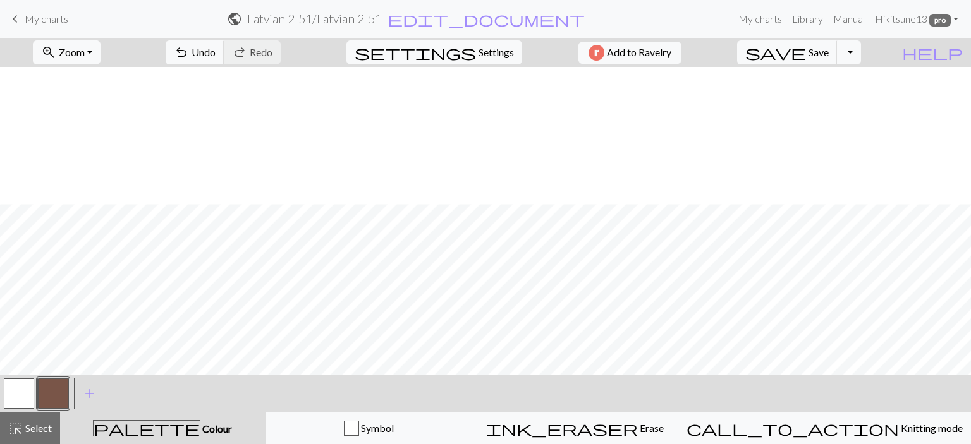
scroll to position [137, 0]
click at [189, 56] on span "undo" at bounding box center [181, 53] width 15 height 18
click at [829, 55] on span "Save" at bounding box center [818, 52] width 20 height 12
